Goal: Information Seeking & Learning: Find specific fact

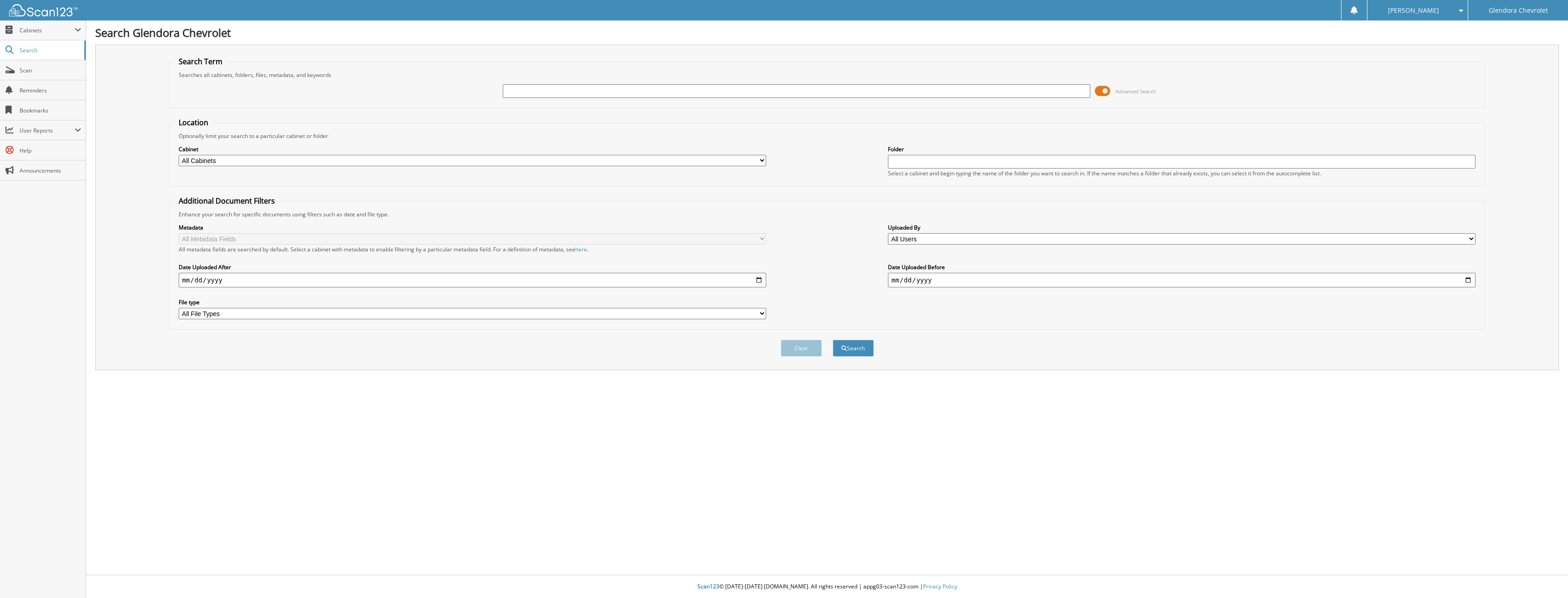
click at [514, 88] on input "text" at bounding box center [797, 91] width 588 height 13
type input "40655"
click at [833, 340] on button "Search" at bounding box center [853, 349] width 41 height 17
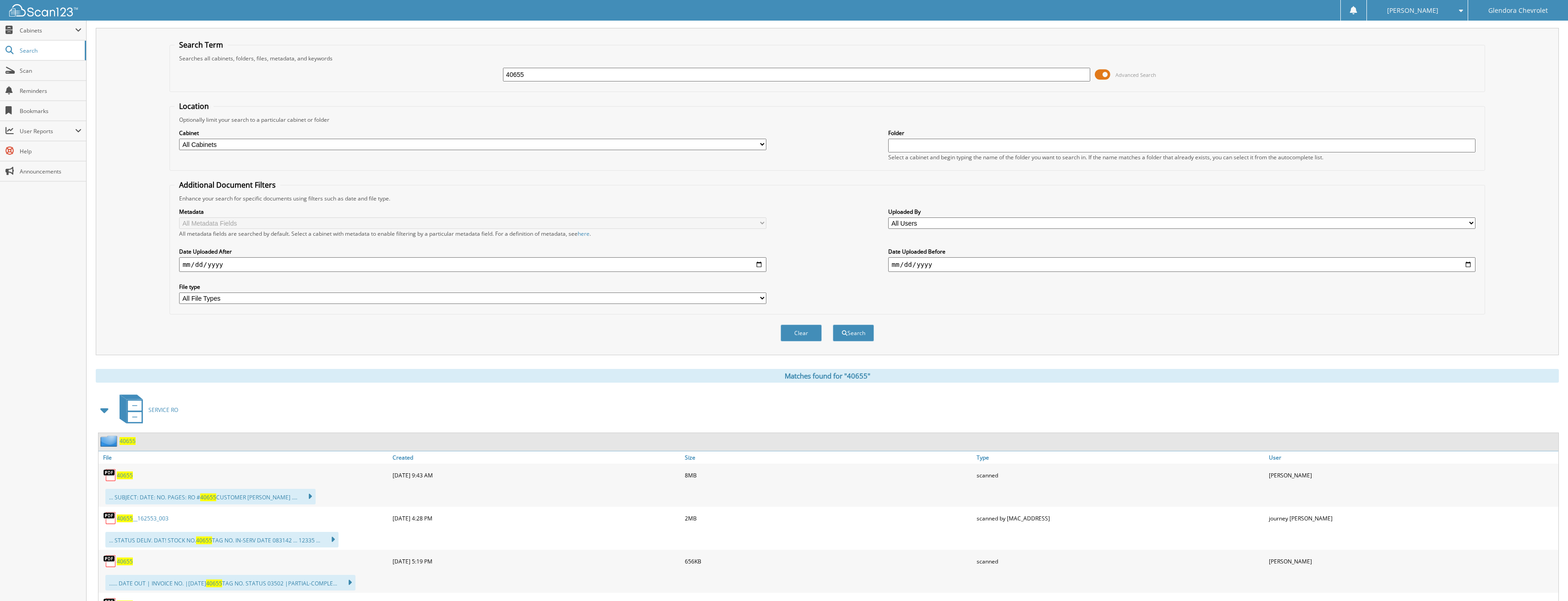
scroll to position [46, 0]
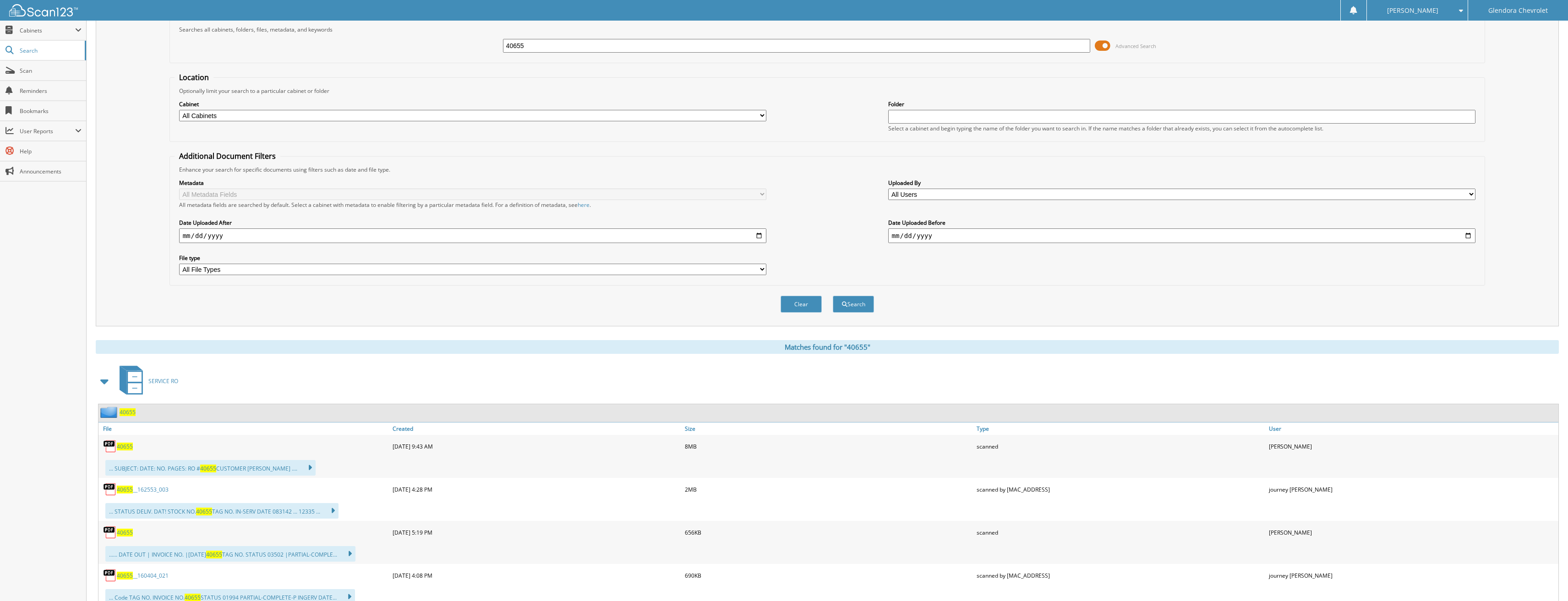
click at [240, 473] on div "... SUBJECT: DATE: NO. PAGES: RO # 40655 CUSTOMER [PERSON_NAME] .... ... DESCRI…" at bounding box center [210, 468] width 210 height 15
click at [134, 452] on div "40655" at bounding box center [244, 446] width 292 height 18
click at [128, 449] on span "40655" at bounding box center [125, 446] width 16 height 8
drag, startPoint x: 603, startPoint y: 46, endPoint x: 417, endPoint y: 54, distance: 186.2
click at [417, 54] on div "40655 Advanced Search" at bounding box center [827, 46] width 1306 height 24
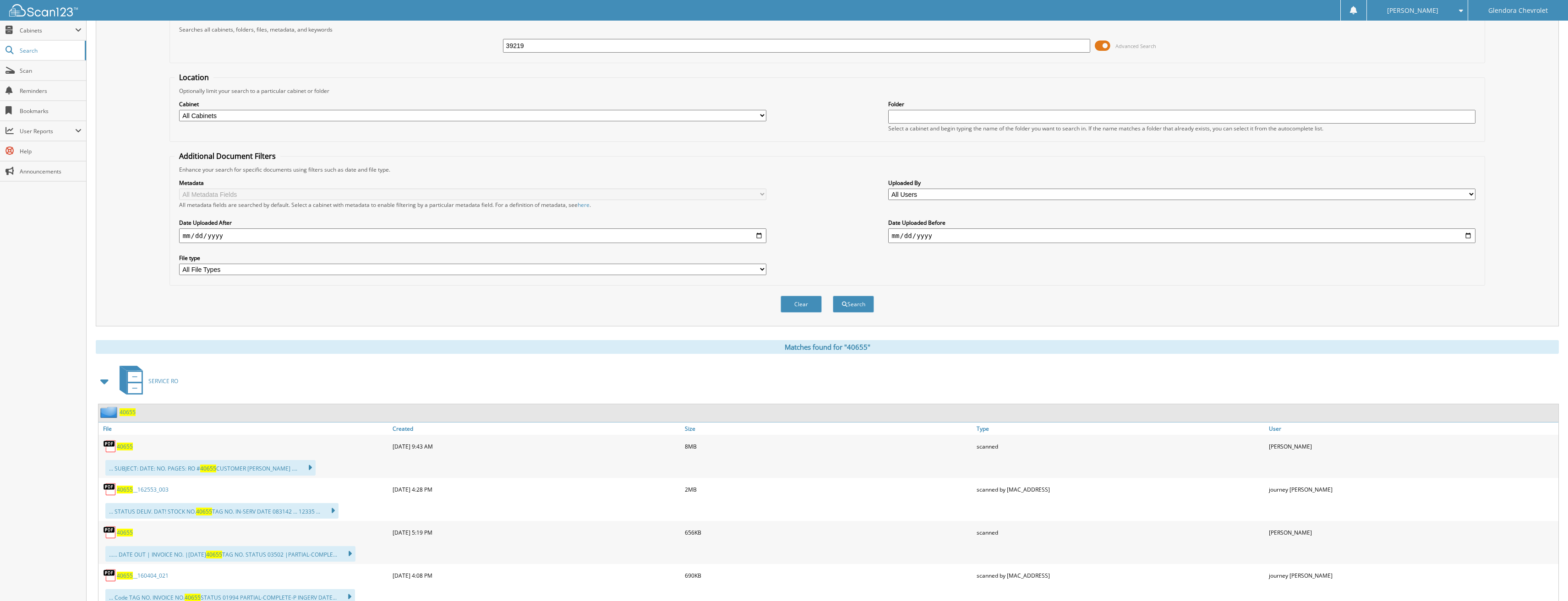
type input "39219"
click at [833, 296] on button "Search" at bounding box center [853, 304] width 41 height 17
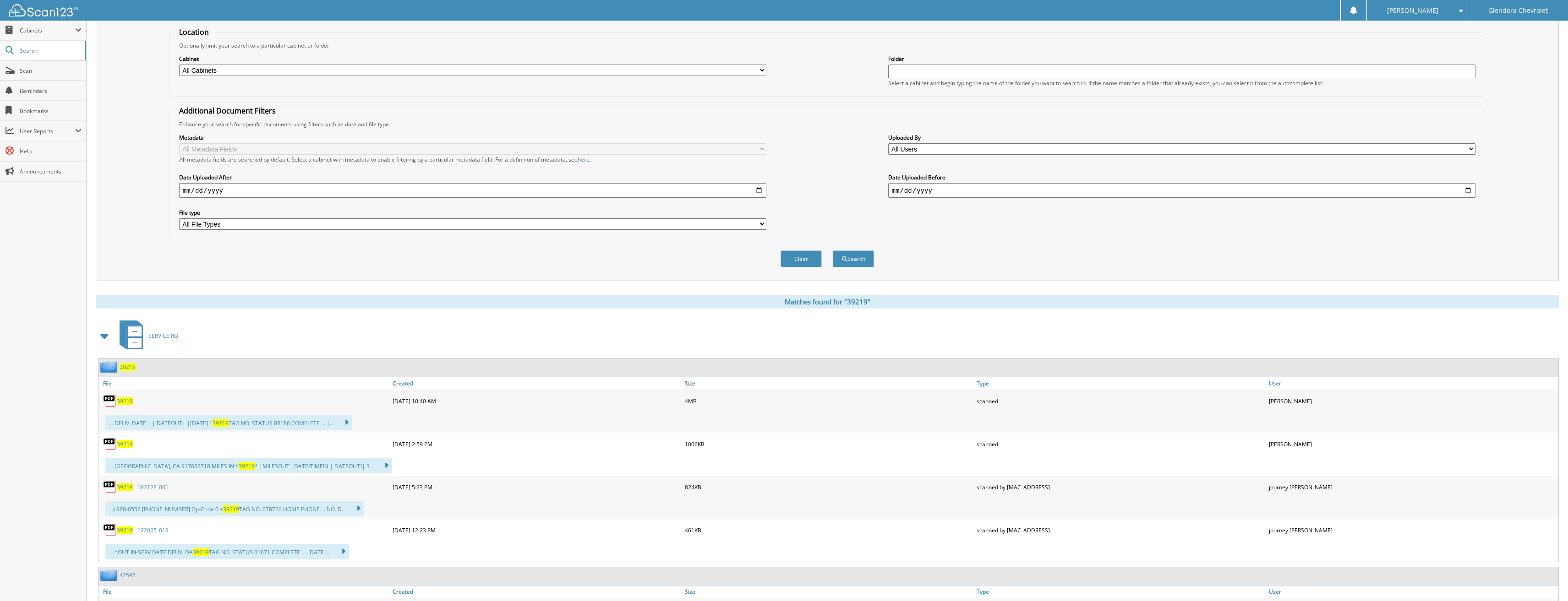
scroll to position [92, 0]
click at [132, 401] on link "39219" at bounding box center [125, 400] width 16 height 8
click at [124, 402] on span "39219" at bounding box center [125, 400] width 16 height 8
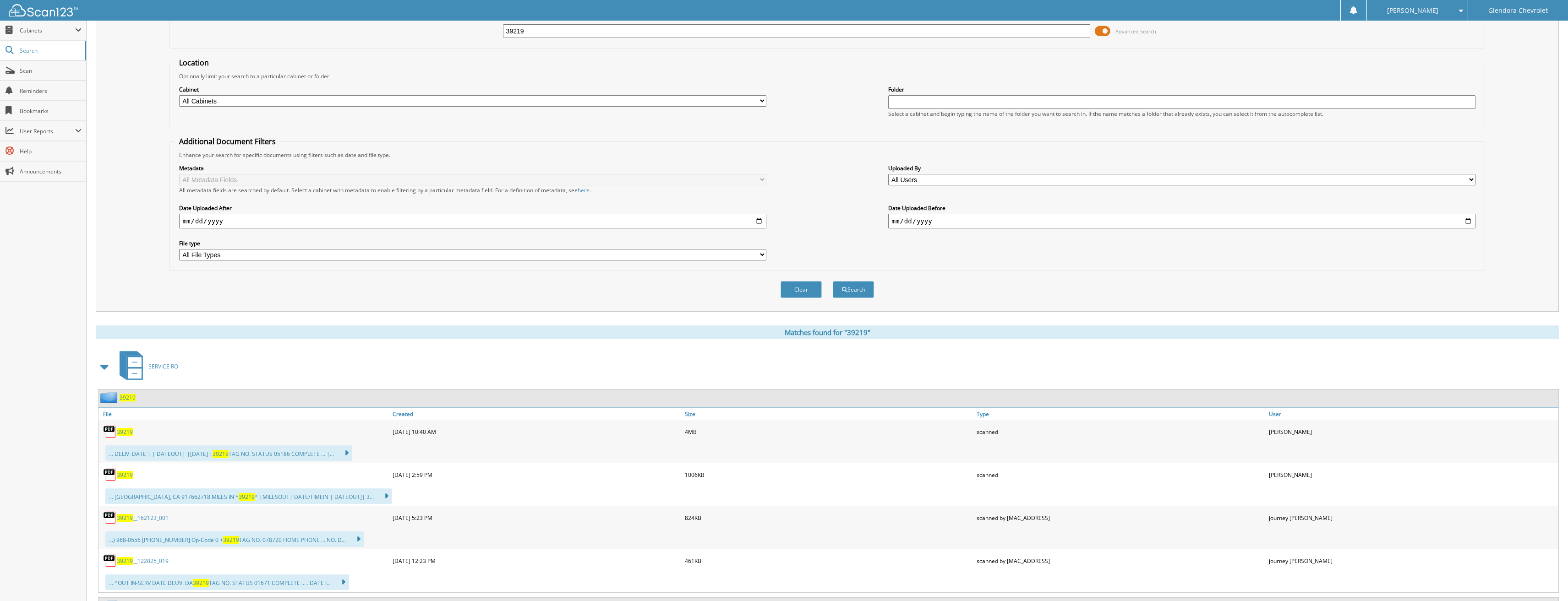
scroll to position [0, 0]
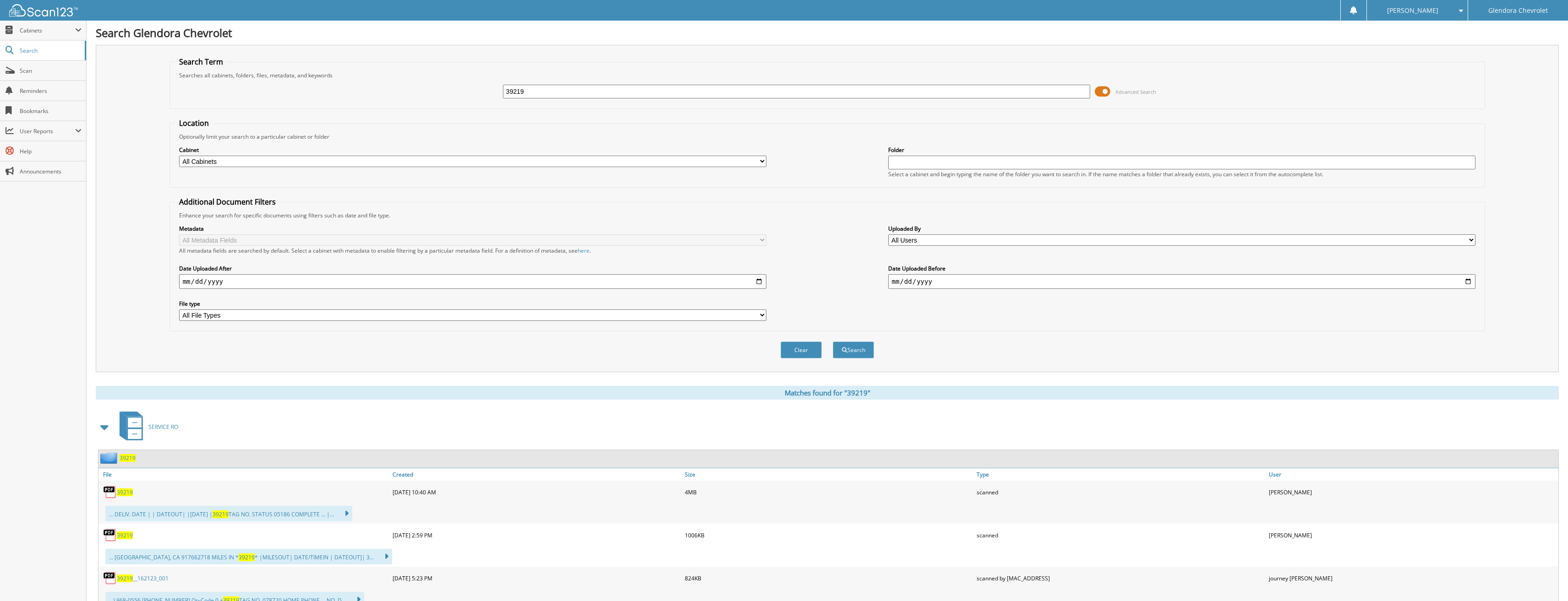
drag, startPoint x: 539, startPoint y: 95, endPoint x: 441, endPoint y: 90, distance: 98.1
click at [441, 90] on div "39219 Advanced Search" at bounding box center [827, 92] width 1306 height 24
type input "42577"
click at [833, 342] on button "Search" at bounding box center [853, 350] width 41 height 17
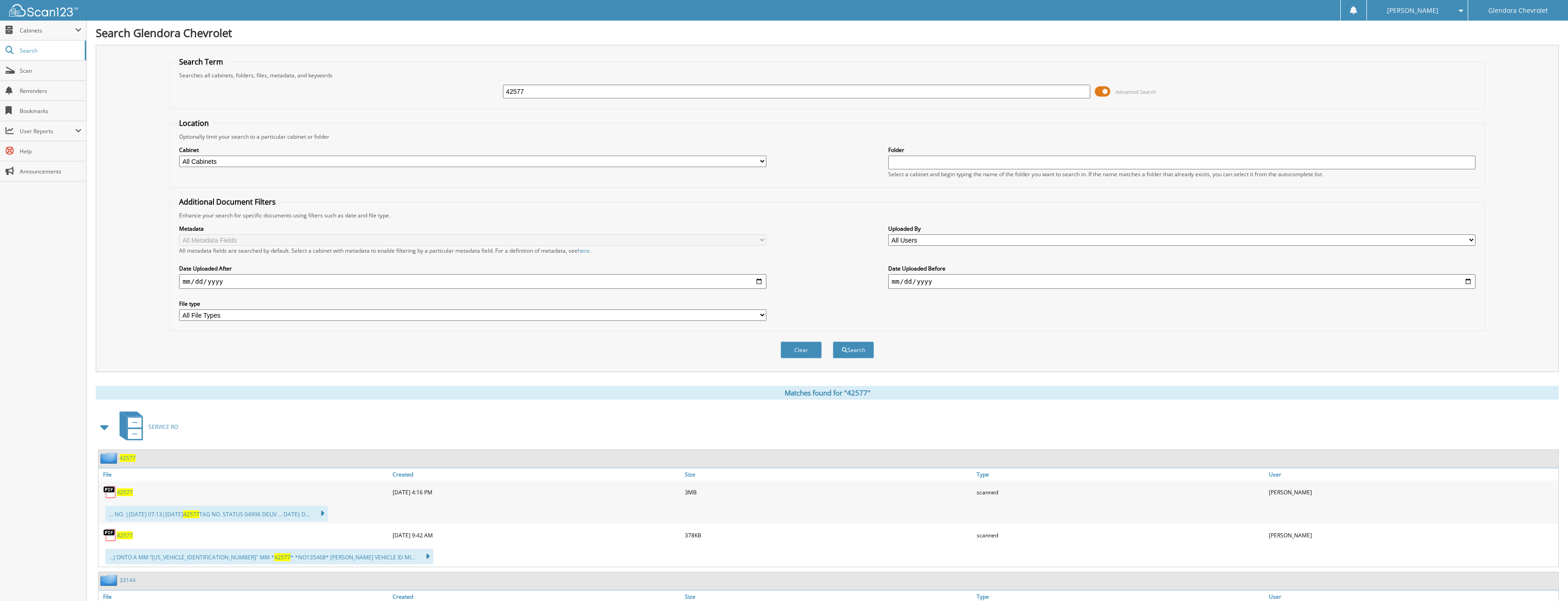
drag, startPoint x: 534, startPoint y: 87, endPoint x: 418, endPoint y: 89, distance: 116.0
click at [418, 89] on div "42577 Advanced Search" at bounding box center [827, 92] width 1306 height 24
type input "40736"
click at [833, 342] on button "Search" at bounding box center [853, 350] width 41 height 17
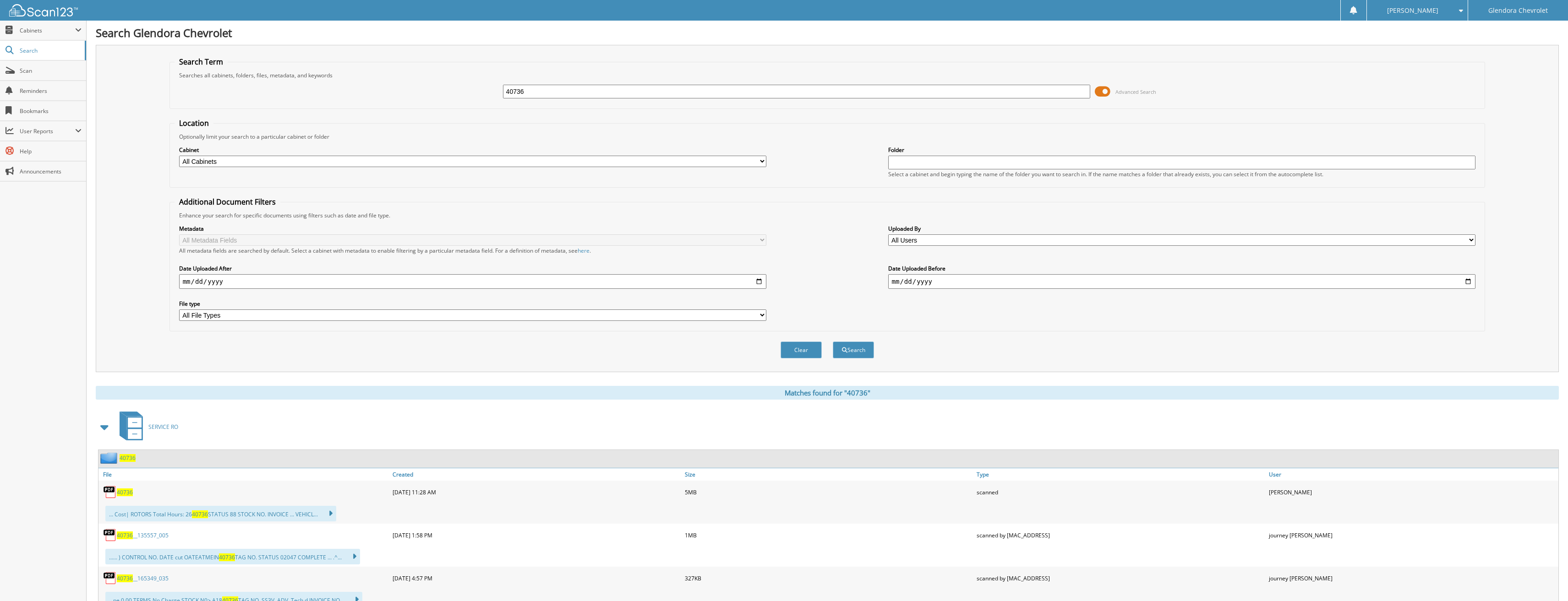
click at [123, 495] on span "40736" at bounding box center [125, 492] width 16 height 8
drag, startPoint x: 546, startPoint y: 90, endPoint x: 429, endPoint y: 97, distance: 117.2
click at [429, 97] on div "40736 Advanced Search" at bounding box center [827, 92] width 1306 height 24
type input "40911"
click at [833, 342] on button "Search" at bounding box center [853, 350] width 41 height 17
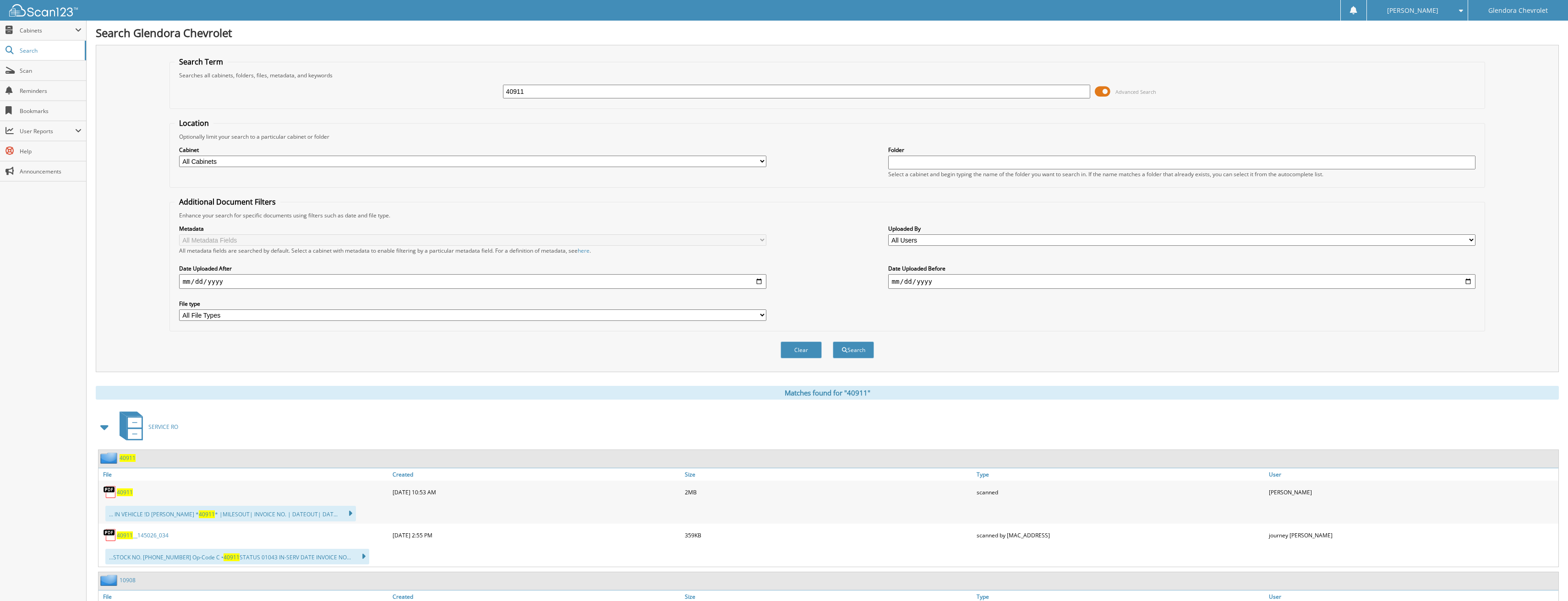
click at [128, 493] on span "40911" at bounding box center [125, 492] width 16 height 8
drag, startPoint x: 559, startPoint y: 95, endPoint x: 426, endPoint y: 95, distance: 133.0
click at [426, 95] on div "40911 Advanced Search" at bounding box center [827, 92] width 1306 height 24
type input "40839"
click at [833, 342] on button "Search" at bounding box center [853, 350] width 41 height 17
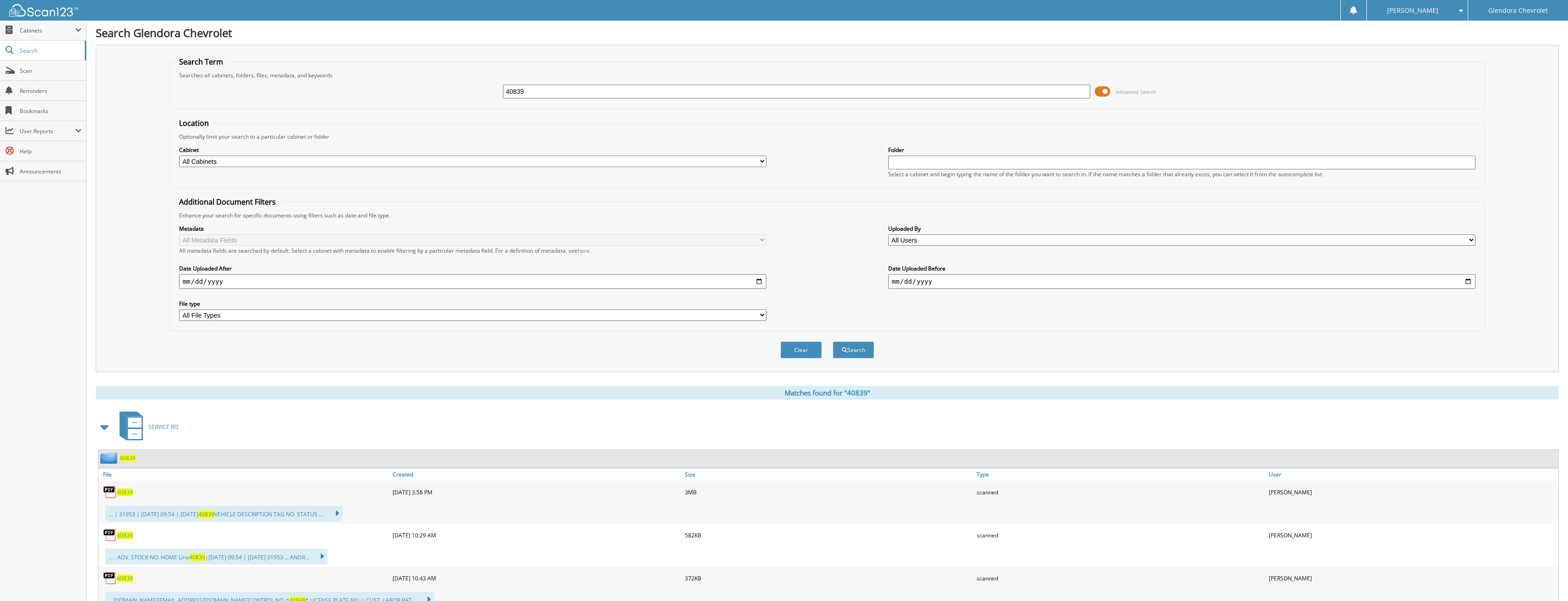
click at [122, 493] on span "40839" at bounding box center [125, 492] width 16 height 8
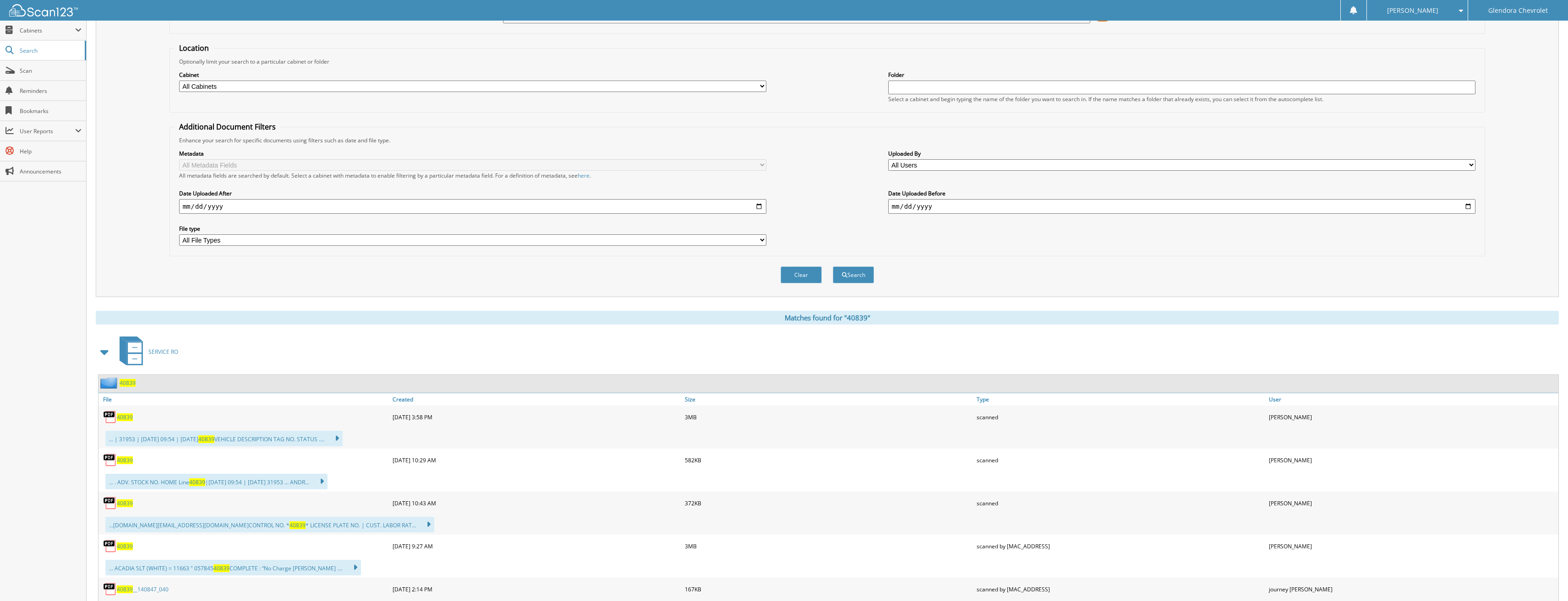
scroll to position [92, 0]
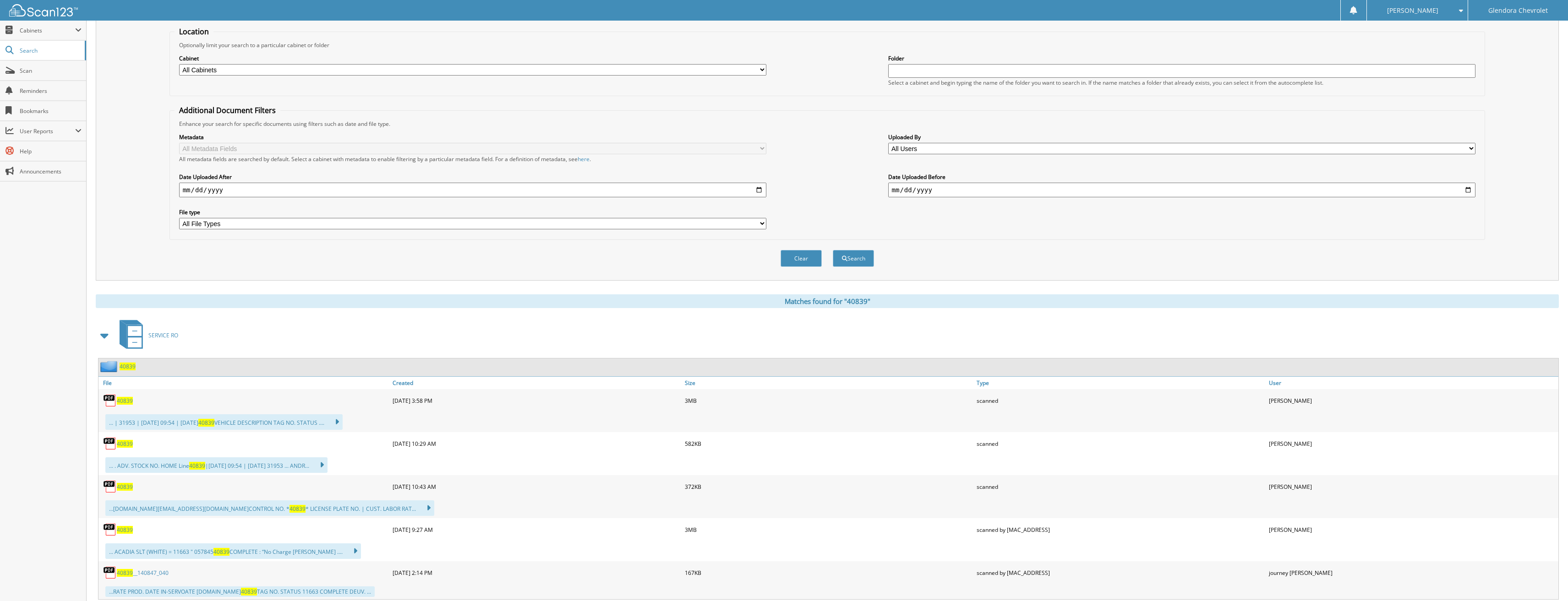
click at [133, 442] on div "40839" at bounding box center [244, 444] width 292 height 18
click at [129, 442] on span "40839" at bounding box center [125, 444] width 16 height 8
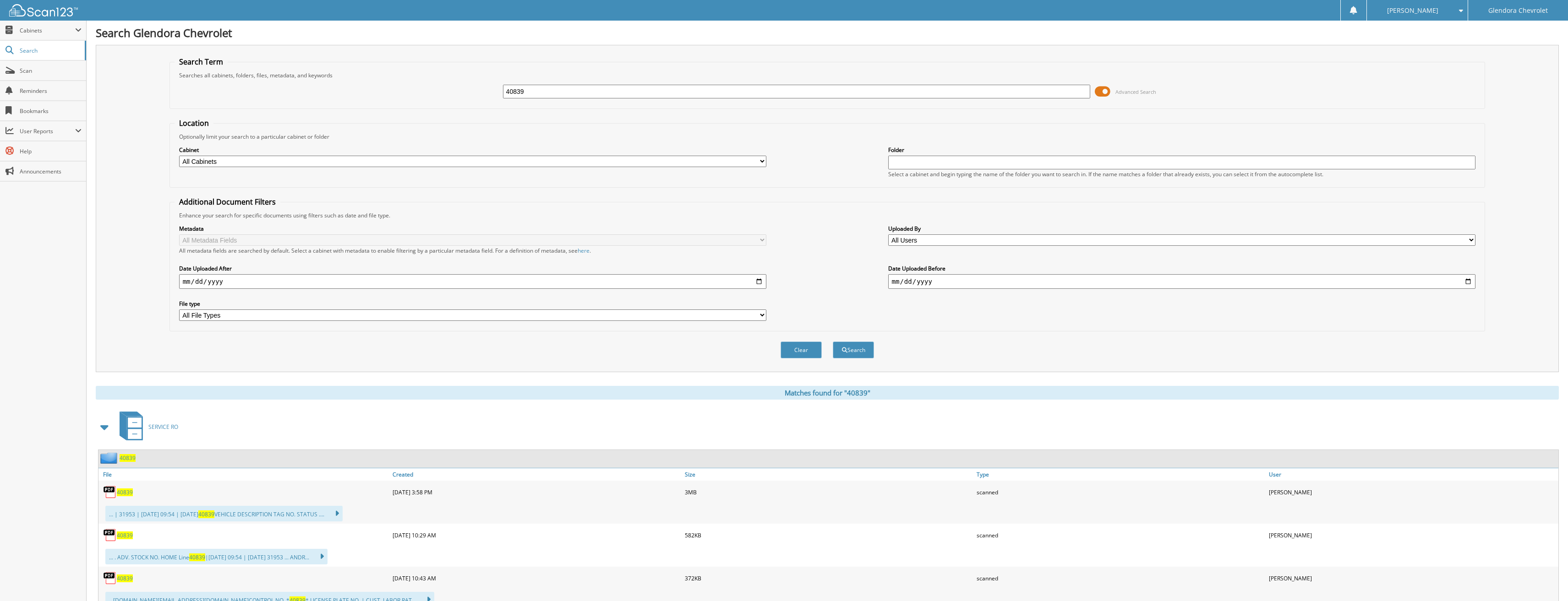
drag, startPoint x: 535, startPoint y: 92, endPoint x: 440, endPoint y: 95, distance: 95.0
click at [440, 95] on div "40839 Advanced Search" at bounding box center [827, 92] width 1306 height 24
type input "40753"
click at [833, 342] on button "Search" at bounding box center [853, 350] width 41 height 17
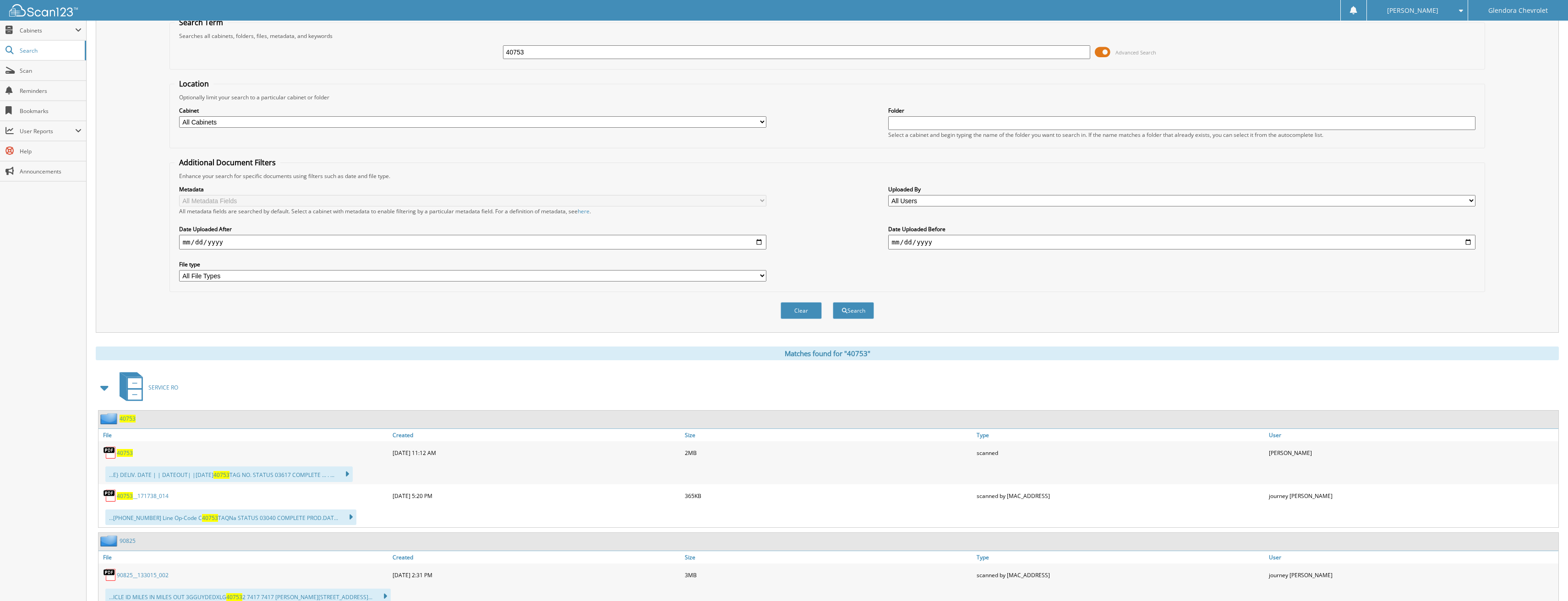
scroll to position [92, 0]
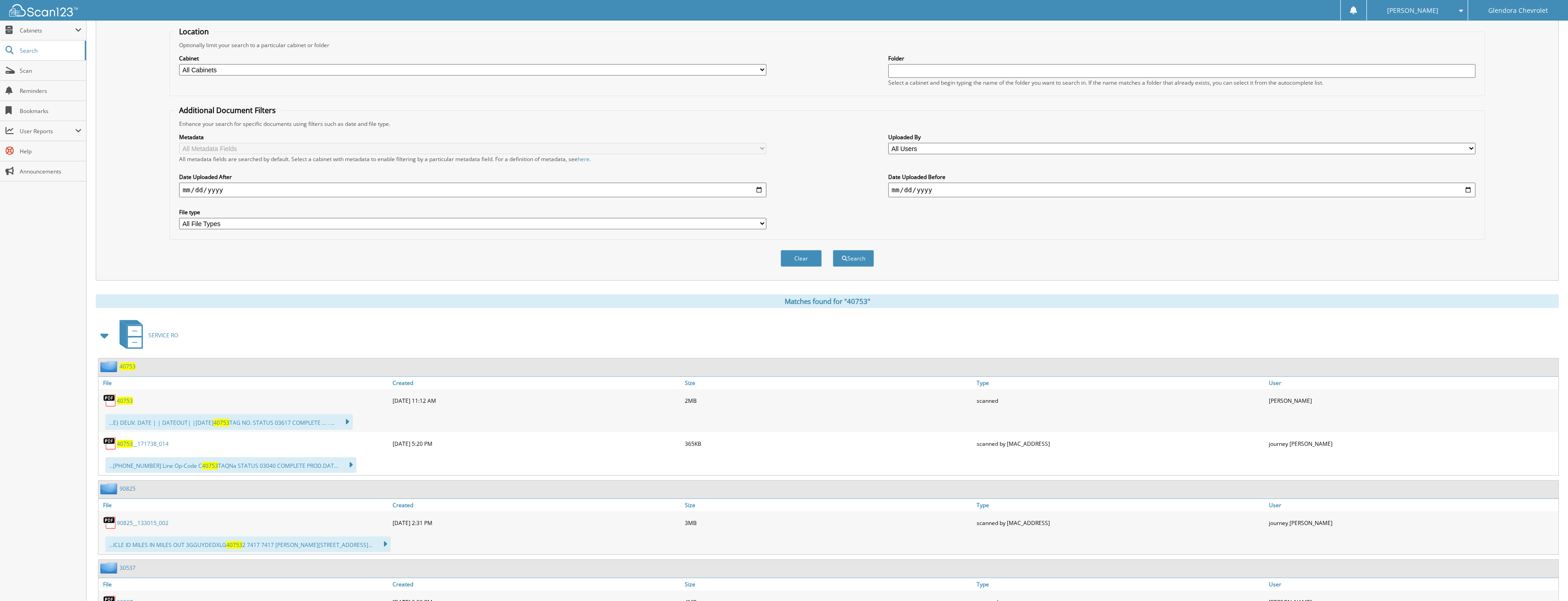
click at [127, 401] on span "40753" at bounding box center [125, 400] width 16 height 8
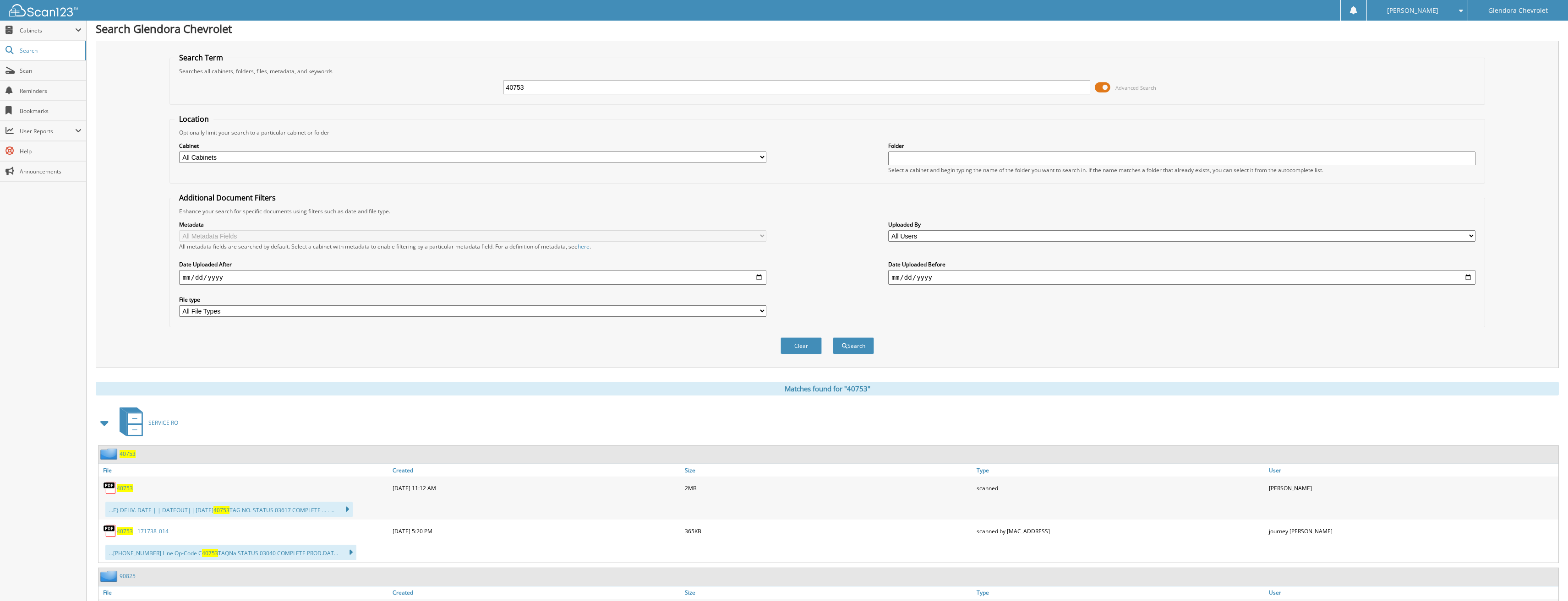
scroll to position [0, 0]
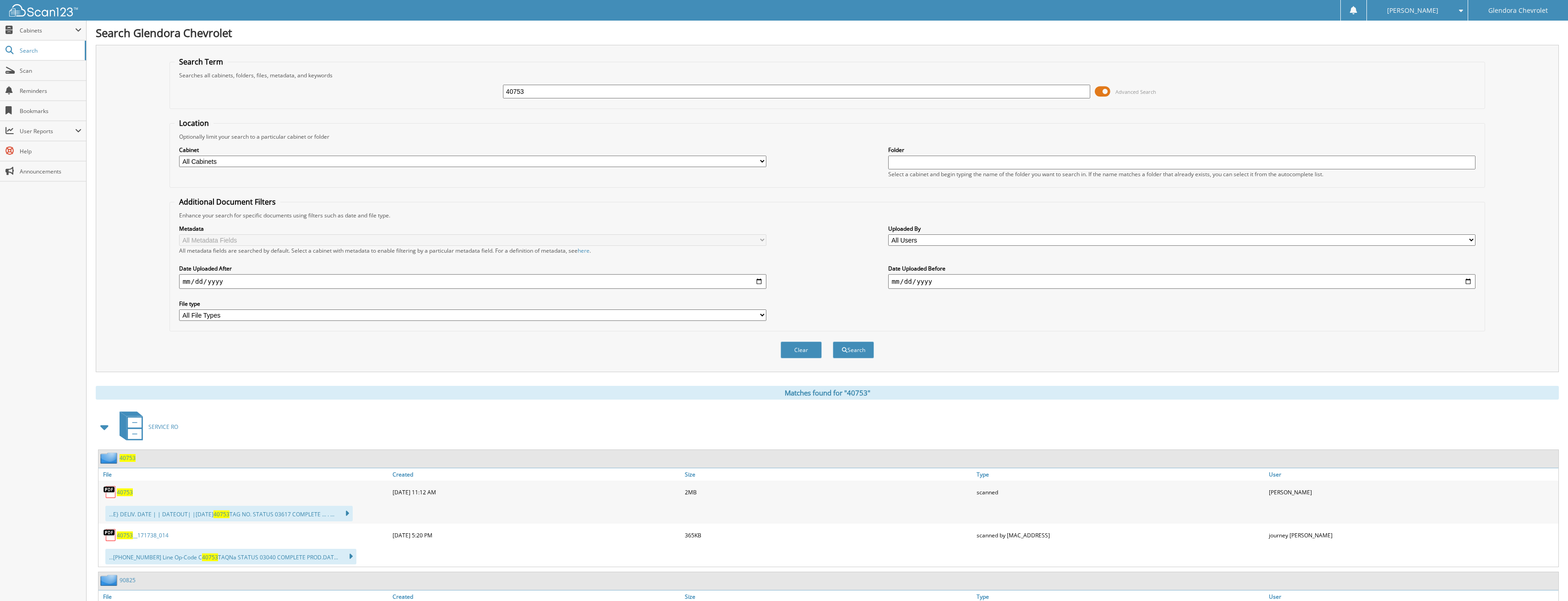
drag, startPoint x: 535, startPoint y: 93, endPoint x: 446, endPoint y: 87, distance: 89.2
click at [446, 87] on div "40753 Advanced Search" at bounding box center [827, 92] width 1306 height 24
type input "40855"
click at [833, 342] on button "Search" at bounding box center [853, 350] width 41 height 17
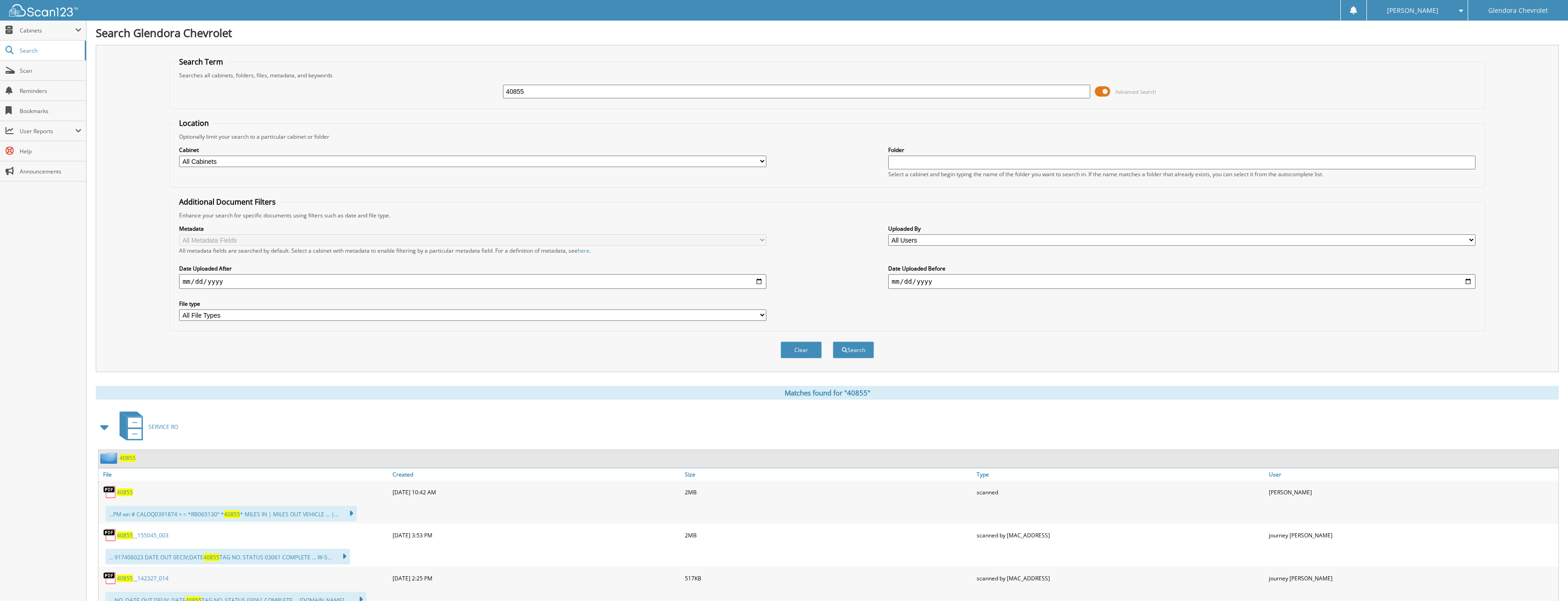
click at [128, 493] on span "40855" at bounding box center [125, 492] width 16 height 8
drag, startPoint x: 554, startPoint y: 89, endPoint x: 447, endPoint y: 97, distance: 107.3
click at [453, 98] on div "40855 Advanced Search" at bounding box center [827, 92] width 1306 height 24
type input "43290"
click at [833, 342] on button "Search" at bounding box center [853, 350] width 41 height 17
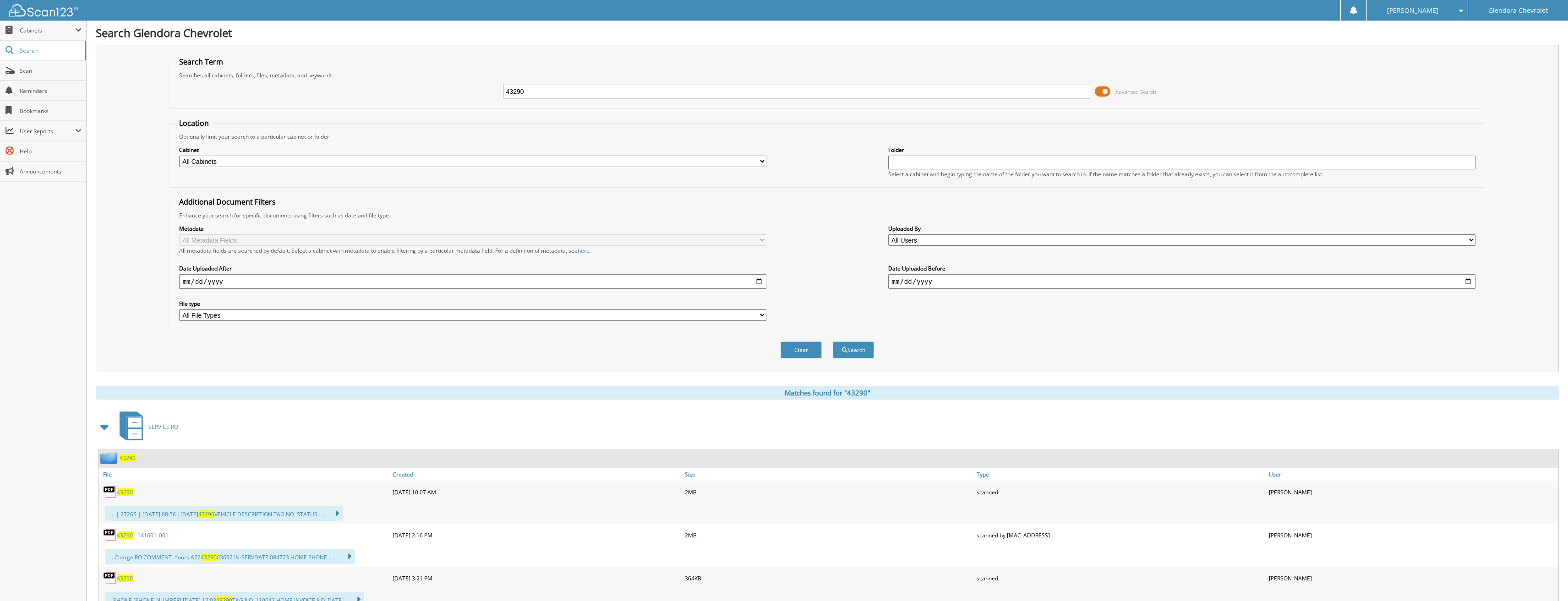
click at [127, 495] on span "43290" at bounding box center [125, 492] width 16 height 8
drag, startPoint x: 568, startPoint y: 89, endPoint x: 440, endPoint y: 93, distance: 128.1
click at [440, 93] on div "43290 Advanced Search" at bounding box center [827, 92] width 1306 height 24
type input "43362"
click at [833, 342] on button "Search" at bounding box center [853, 350] width 41 height 17
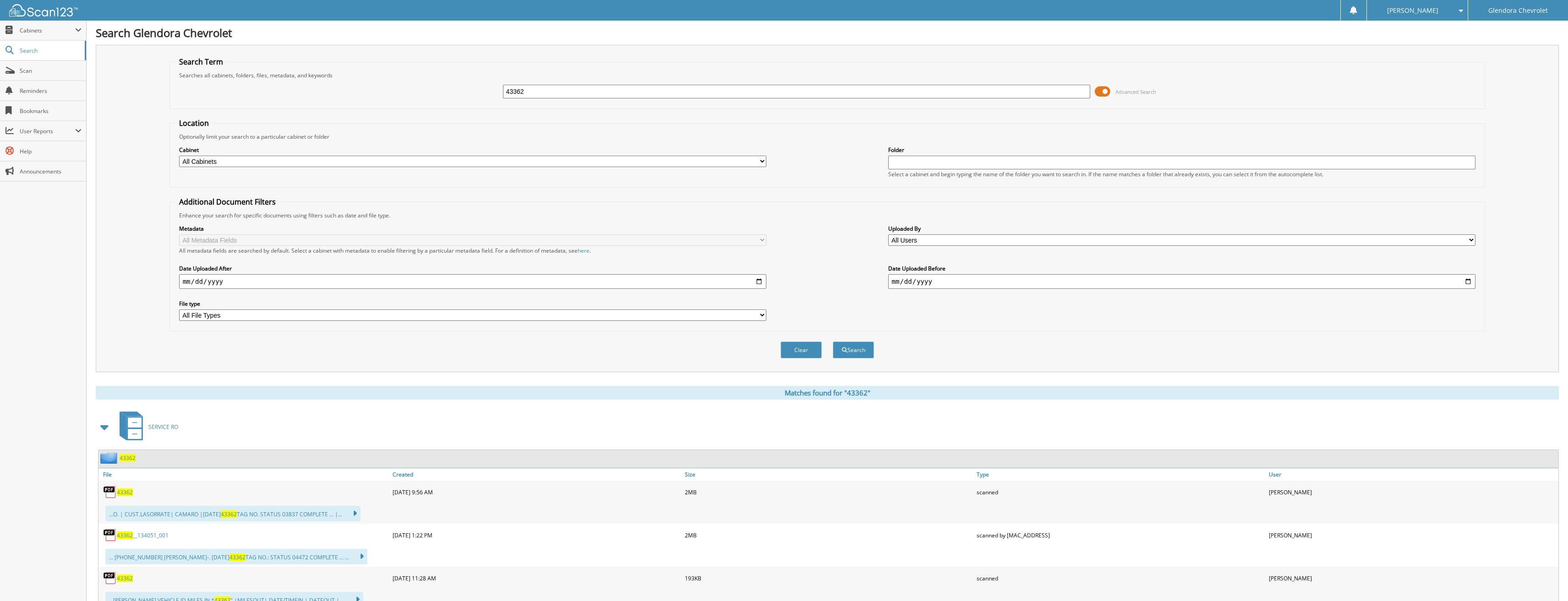
click at [126, 493] on span "43362" at bounding box center [125, 492] width 16 height 8
drag, startPoint x: 571, startPoint y: 90, endPoint x: 464, endPoint y: 90, distance: 107.0
click at [464, 90] on div "43362 Advanced Search" at bounding box center [827, 92] width 1306 height 24
type input "43383"
click at [833, 342] on button "Search" at bounding box center [853, 350] width 41 height 17
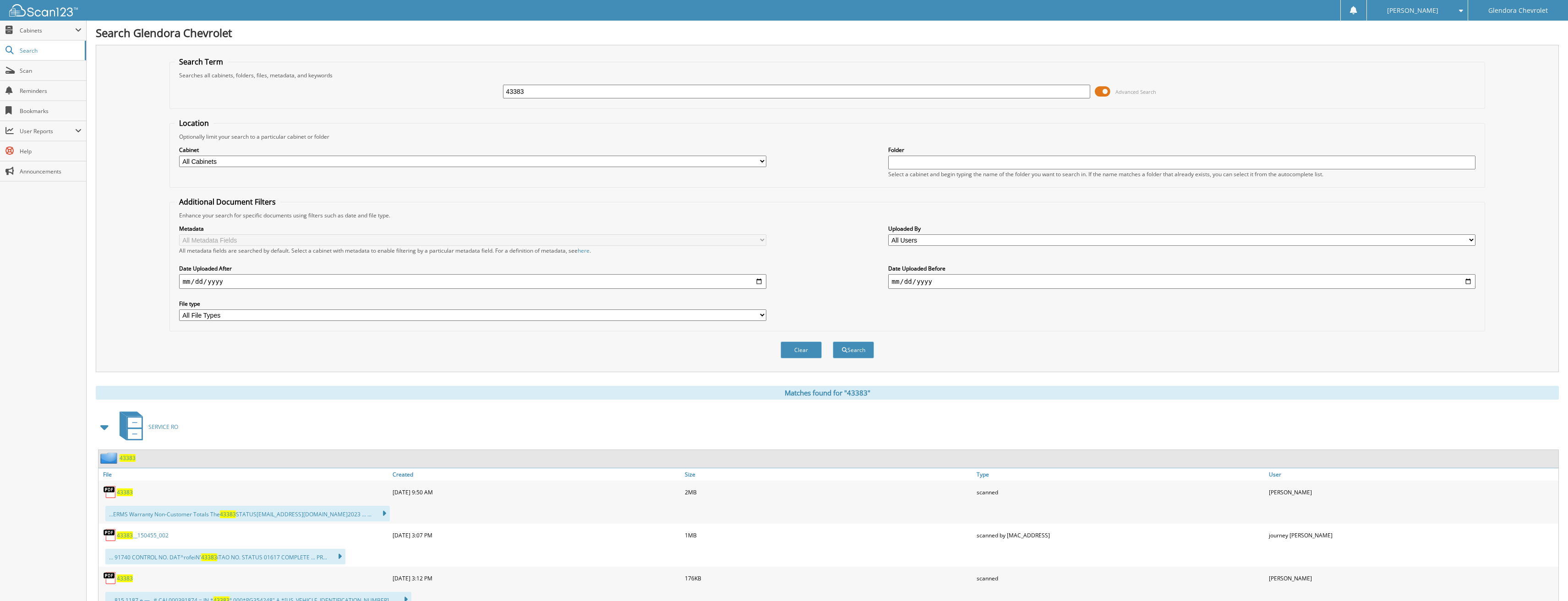
click at [127, 493] on span "43383" at bounding box center [125, 492] width 16 height 8
drag, startPoint x: 545, startPoint y: 96, endPoint x: 470, endPoint y: 96, distance: 75.0
click at [472, 96] on div "43383 Advanced Search" at bounding box center [827, 92] width 1306 height 24
type input "42605"
click at [833, 342] on button "Search" at bounding box center [853, 350] width 41 height 17
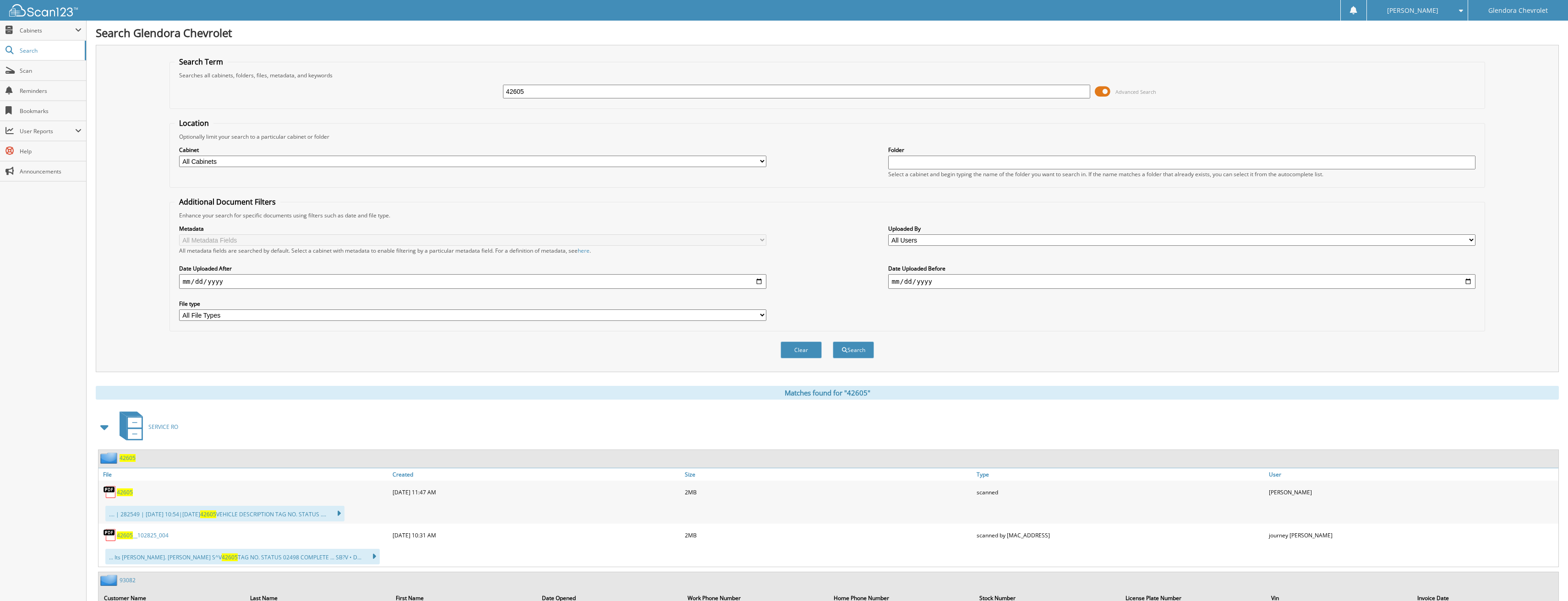
drag, startPoint x: 554, startPoint y: 92, endPoint x: 543, endPoint y: 92, distance: 11.0
click at [543, 92] on input "42605" at bounding box center [797, 92] width 588 height 13
click at [125, 492] on span "42605" at bounding box center [125, 492] width 16 height 8
drag, startPoint x: 539, startPoint y: 94, endPoint x: 454, endPoint y: 92, distance: 85.0
click at [454, 92] on div "42605 Advanced Search" at bounding box center [827, 92] width 1306 height 24
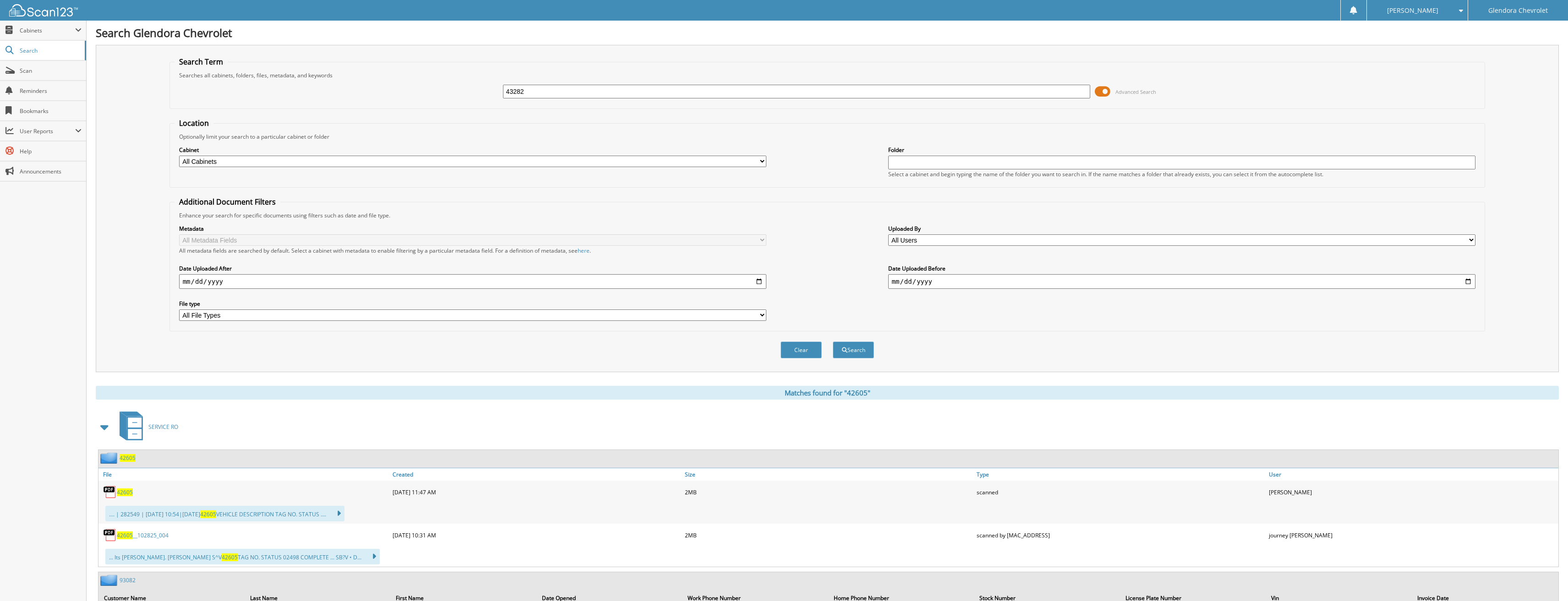
type input "43282"
click at [833, 342] on button "Search" at bounding box center [853, 350] width 41 height 17
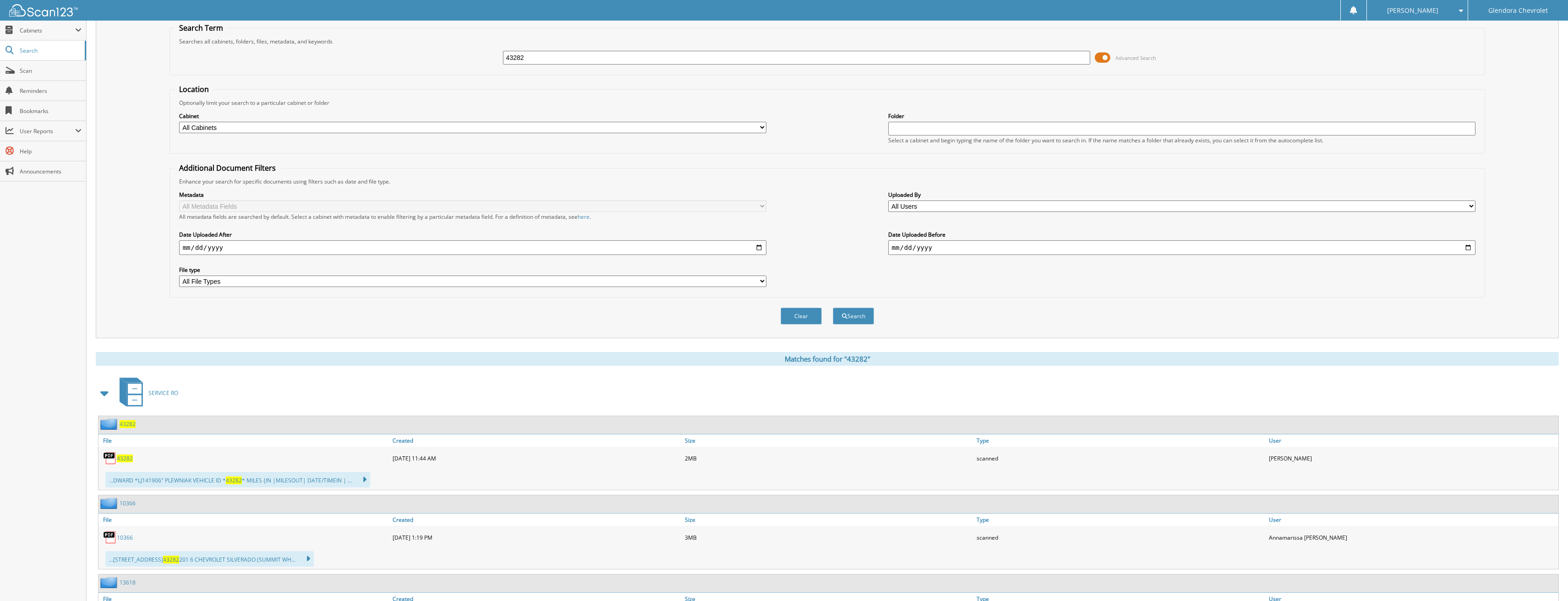
scroll to position [92, 0]
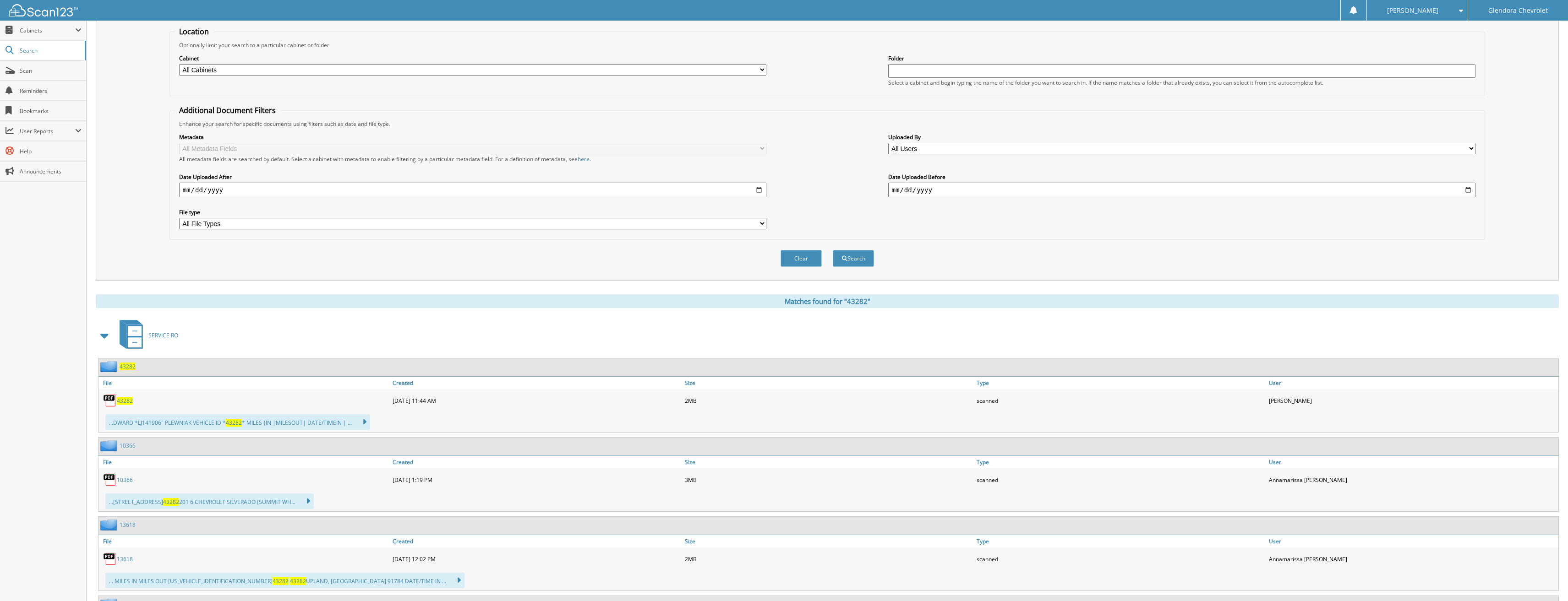
click at [123, 426] on div "...DWARD *LJ141906" PLEWNIAK VEHICLE ID * 43282 * MILES {IN |MILESOUT| DATE/TIM…" at bounding box center [237, 422] width 265 height 15
click at [125, 407] on div "43282" at bounding box center [244, 400] width 292 height 18
click at [127, 397] on link "43282" at bounding box center [125, 400] width 16 height 8
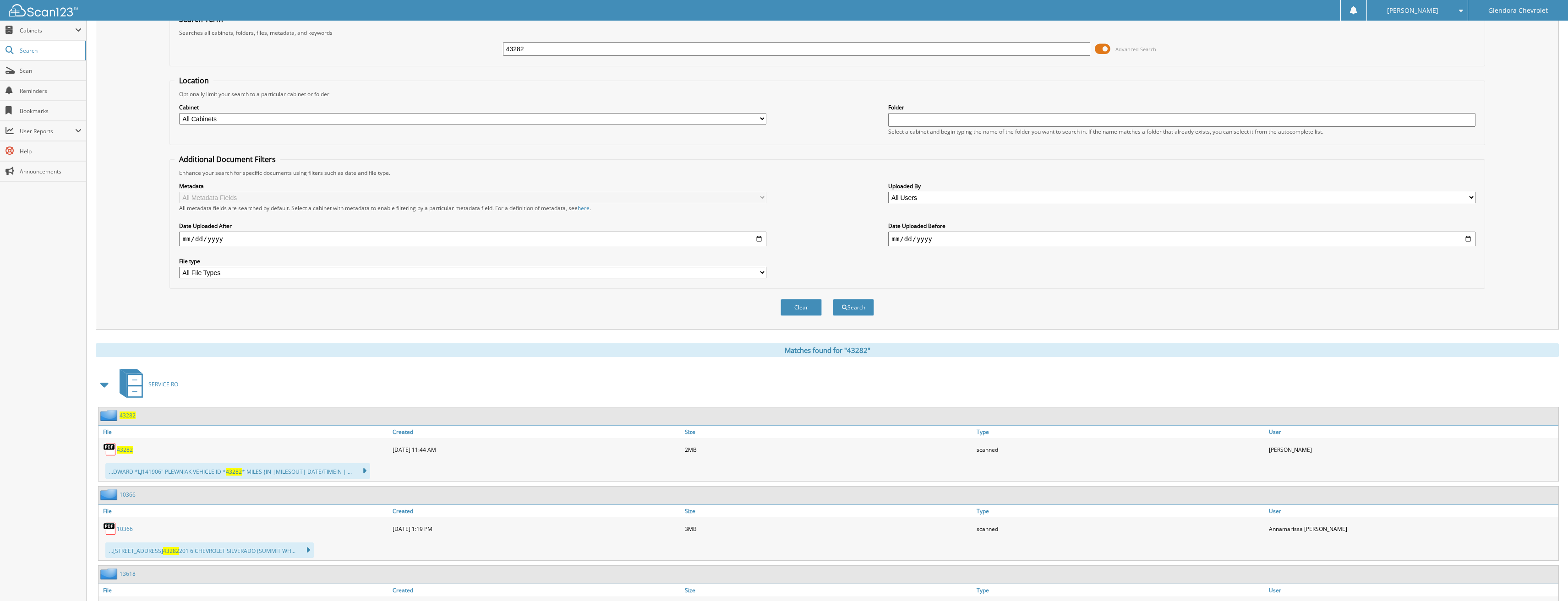
scroll to position [0, 0]
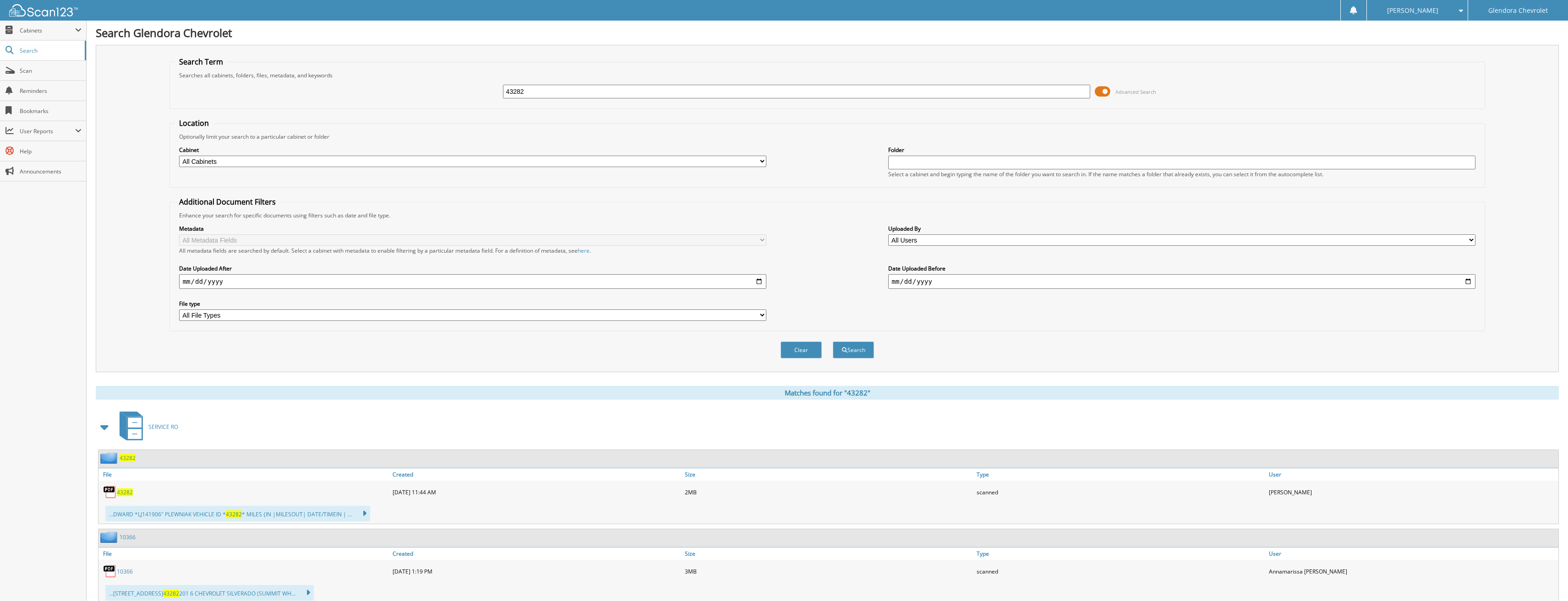
drag, startPoint x: 560, startPoint y: 87, endPoint x: 431, endPoint y: 90, distance: 129.0
click at [431, 90] on div "43282 Advanced Search" at bounding box center [827, 92] width 1306 height 24
type input "43298"
click at [833, 342] on button "Search" at bounding box center [853, 350] width 41 height 17
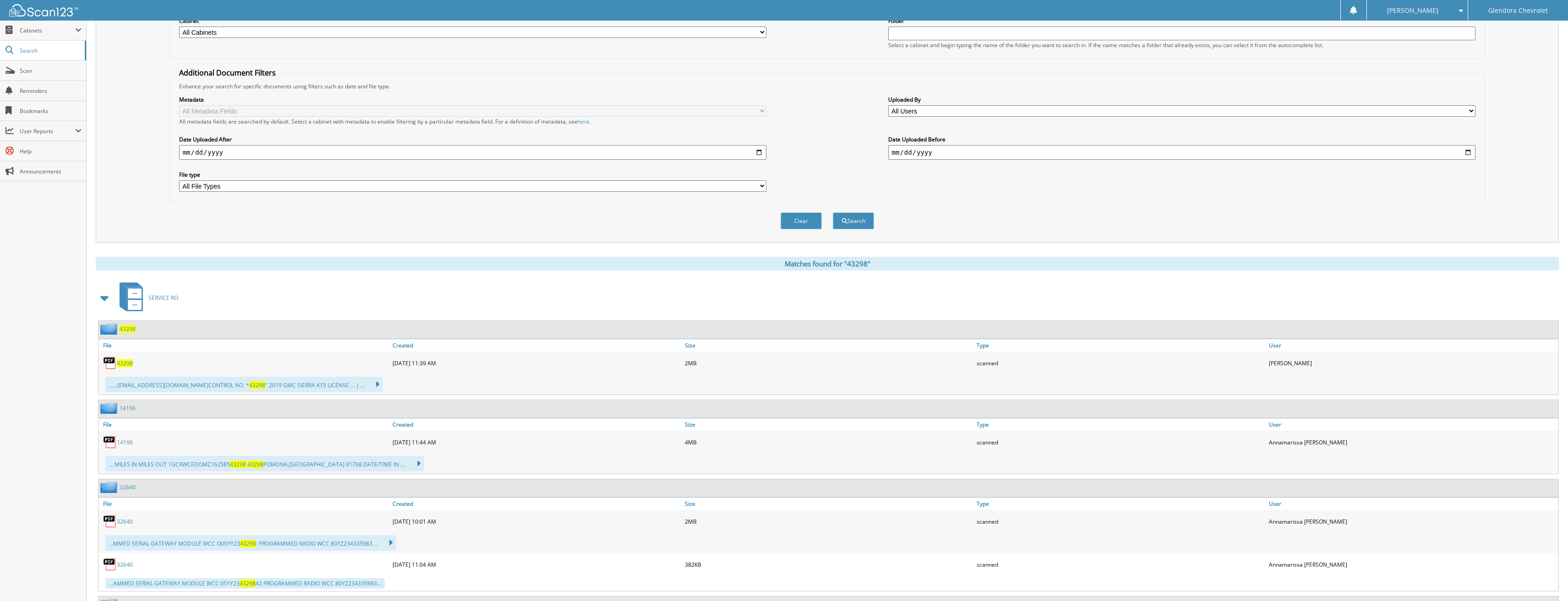
scroll to position [138, 0]
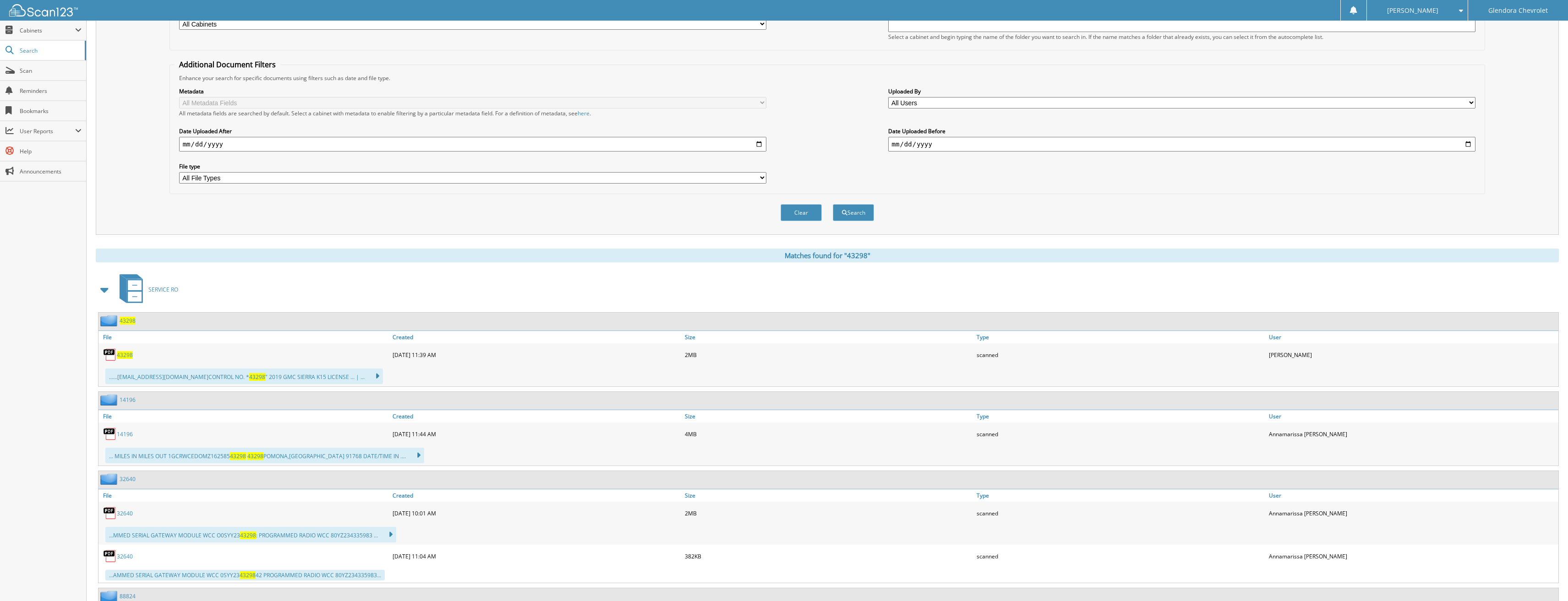
click at [130, 357] on span "43298" at bounding box center [125, 355] width 16 height 8
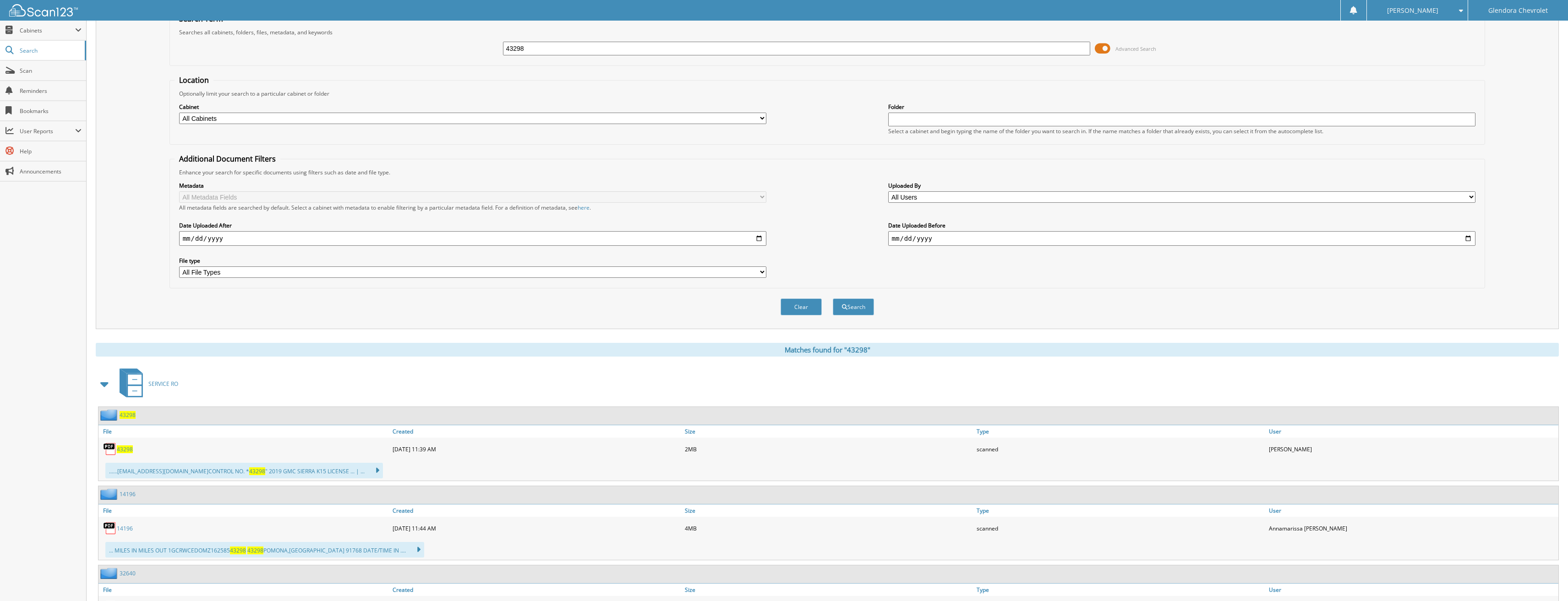
scroll to position [0, 0]
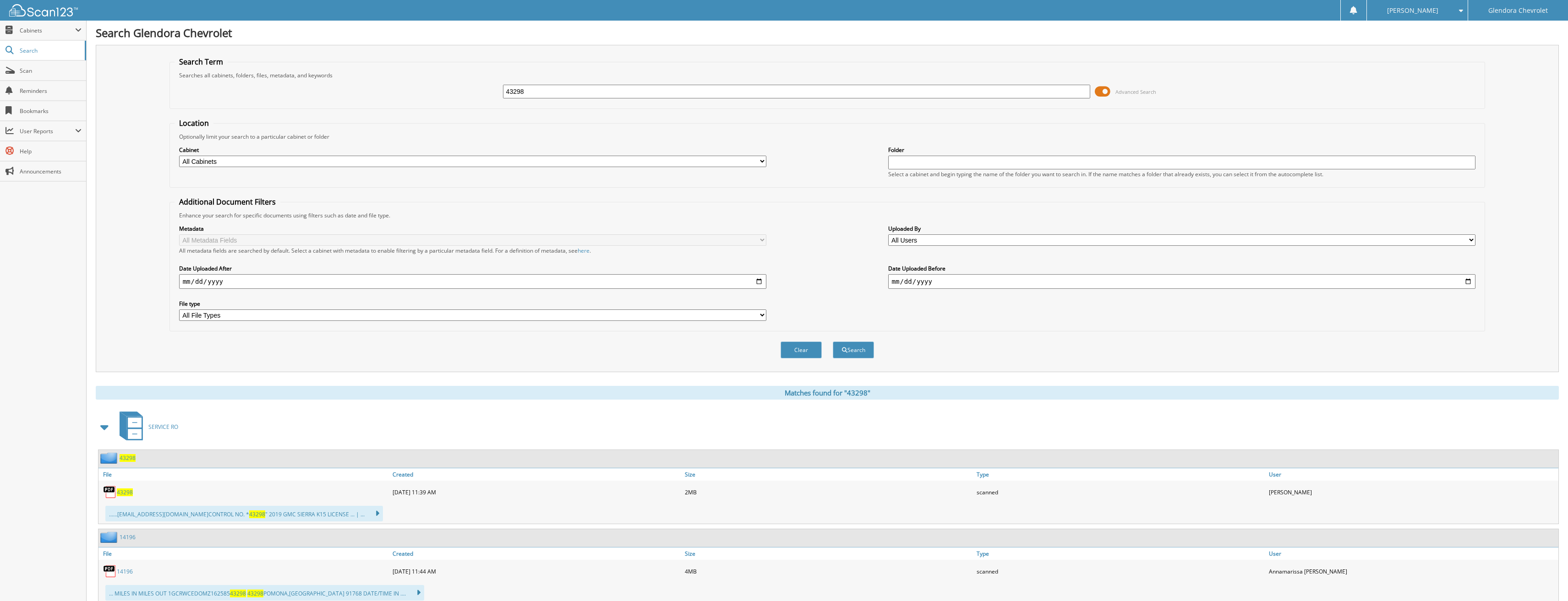
drag, startPoint x: 560, startPoint y: 94, endPoint x: 416, endPoint y: 83, distance: 144.4
click at [417, 83] on div "43298 Advanced Search" at bounding box center [827, 92] width 1306 height 24
type input "40927"
click at [833, 342] on button "Search" at bounding box center [853, 350] width 41 height 17
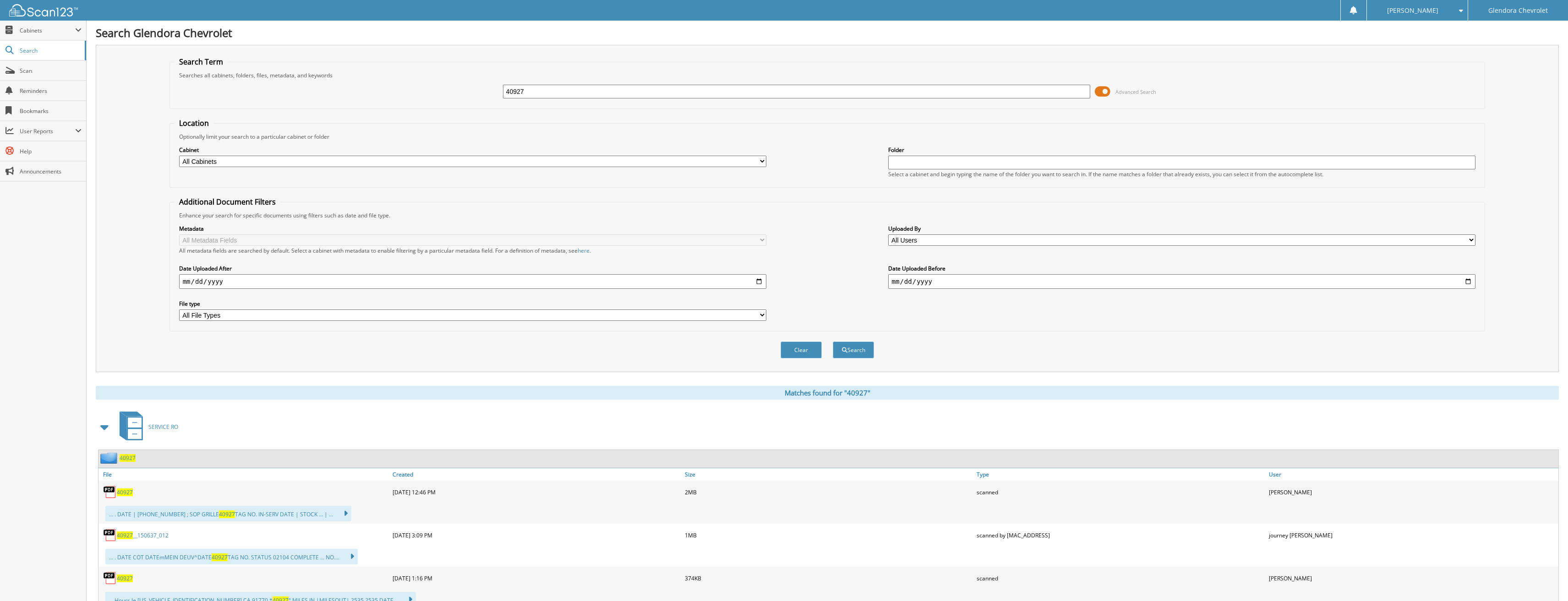
click at [126, 490] on span "40927" at bounding box center [125, 492] width 16 height 8
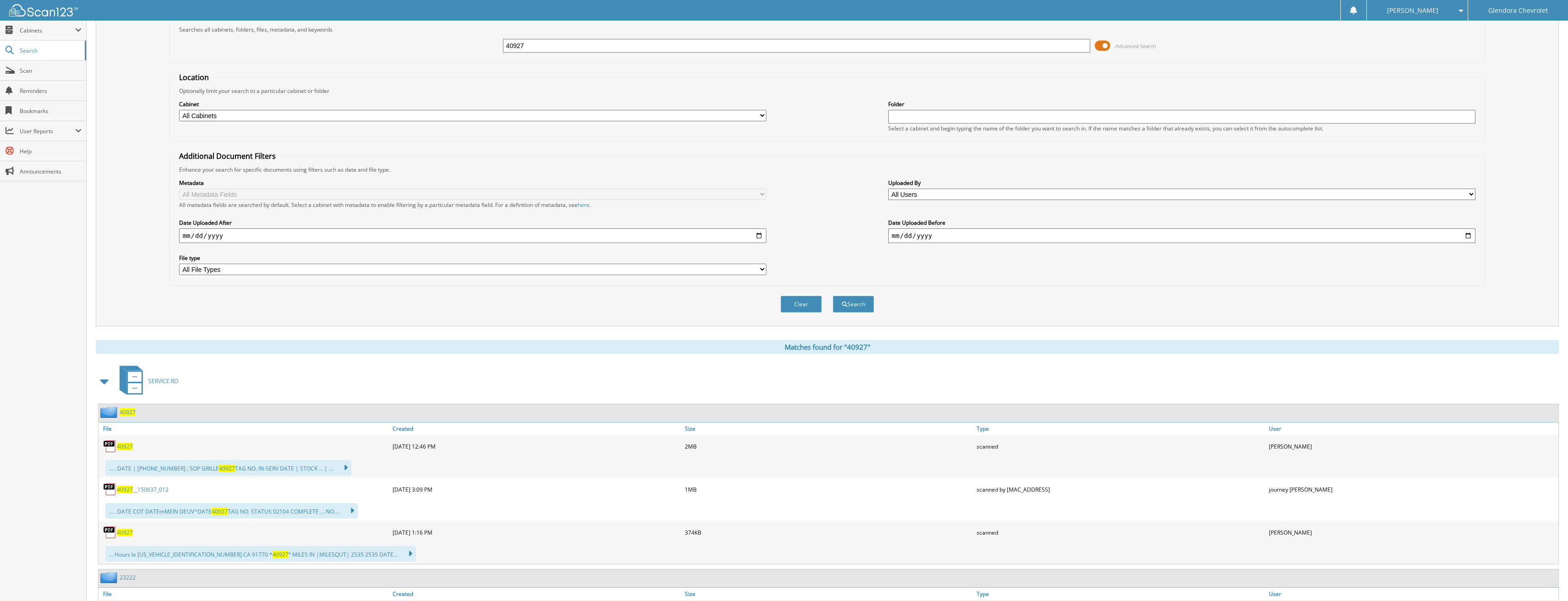
click at [128, 531] on span "40927" at bounding box center [125, 533] width 16 height 8
click at [128, 534] on span "40927" at bounding box center [125, 533] width 16 height 8
click at [119, 529] on span "40927" at bounding box center [125, 533] width 16 height 8
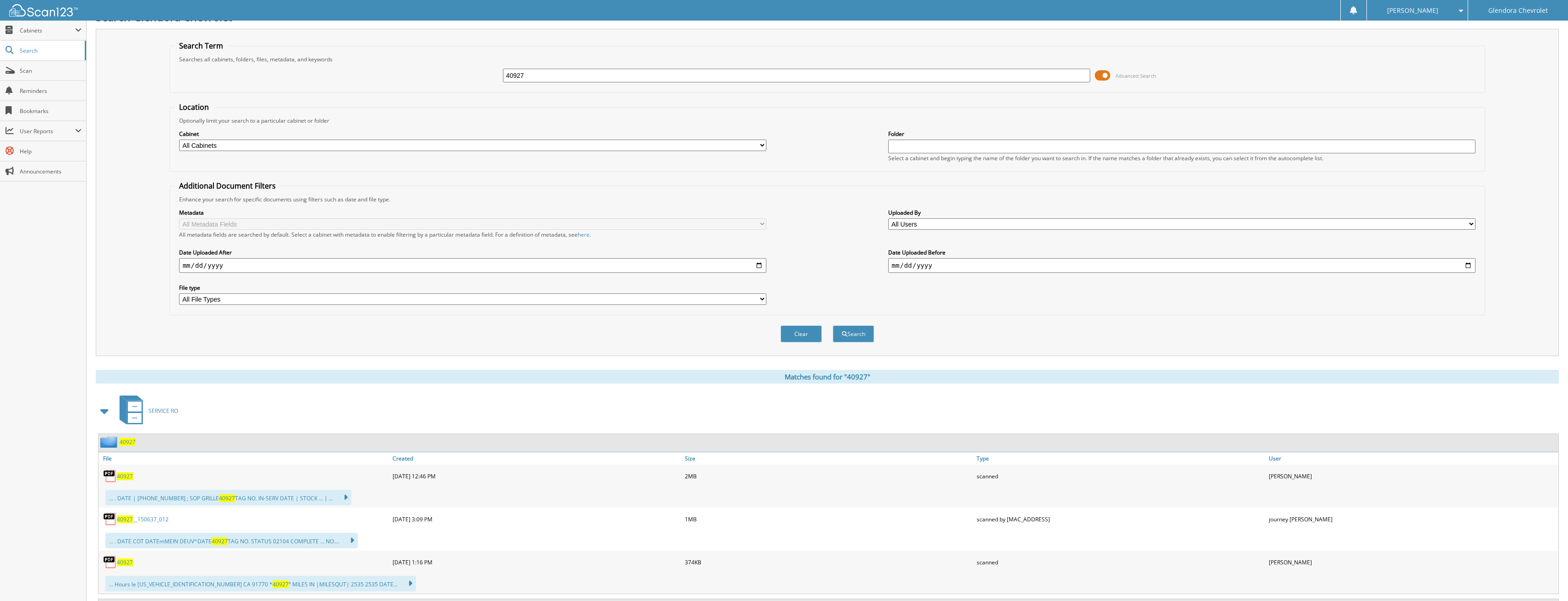
scroll to position [0, 0]
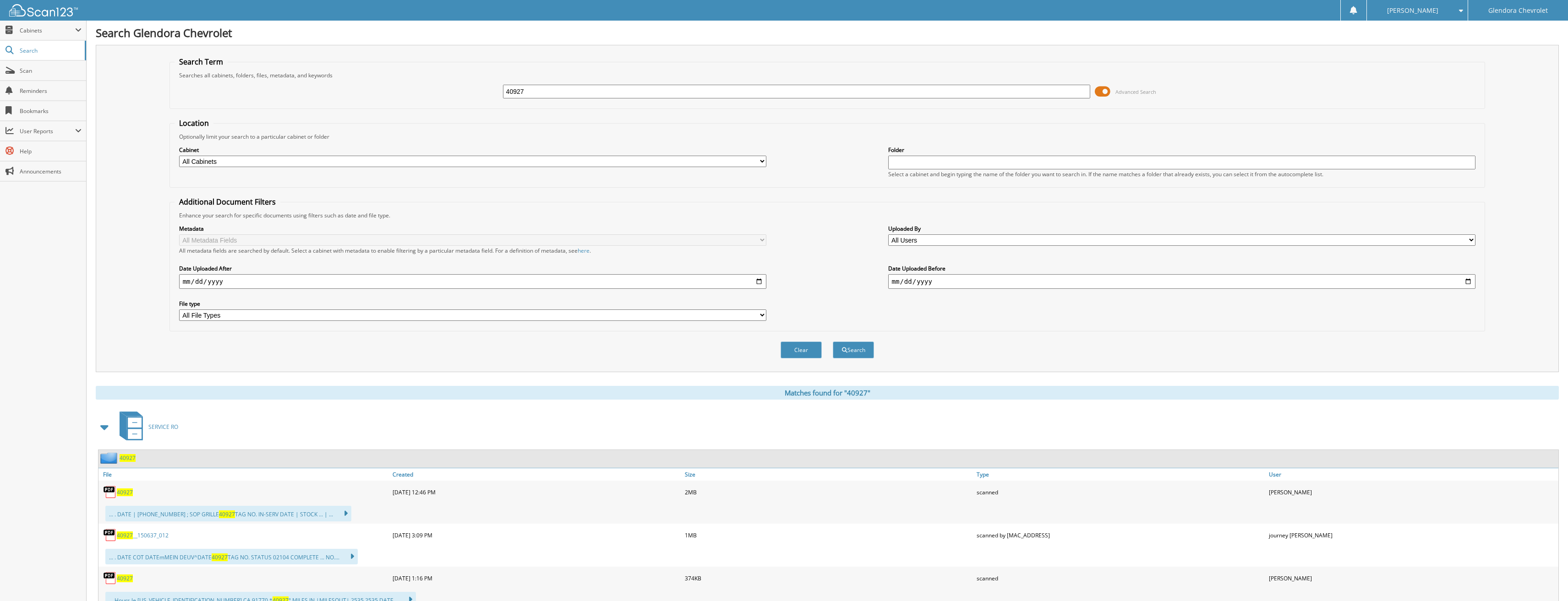
drag, startPoint x: 553, startPoint y: 94, endPoint x: 448, endPoint y: 90, distance: 105.1
click at [448, 90] on div "40927 Advanced Search" at bounding box center [827, 92] width 1306 height 24
type input "40932"
click at [833, 342] on button "Search" at bounding box center [853, 350] width 41 height 17
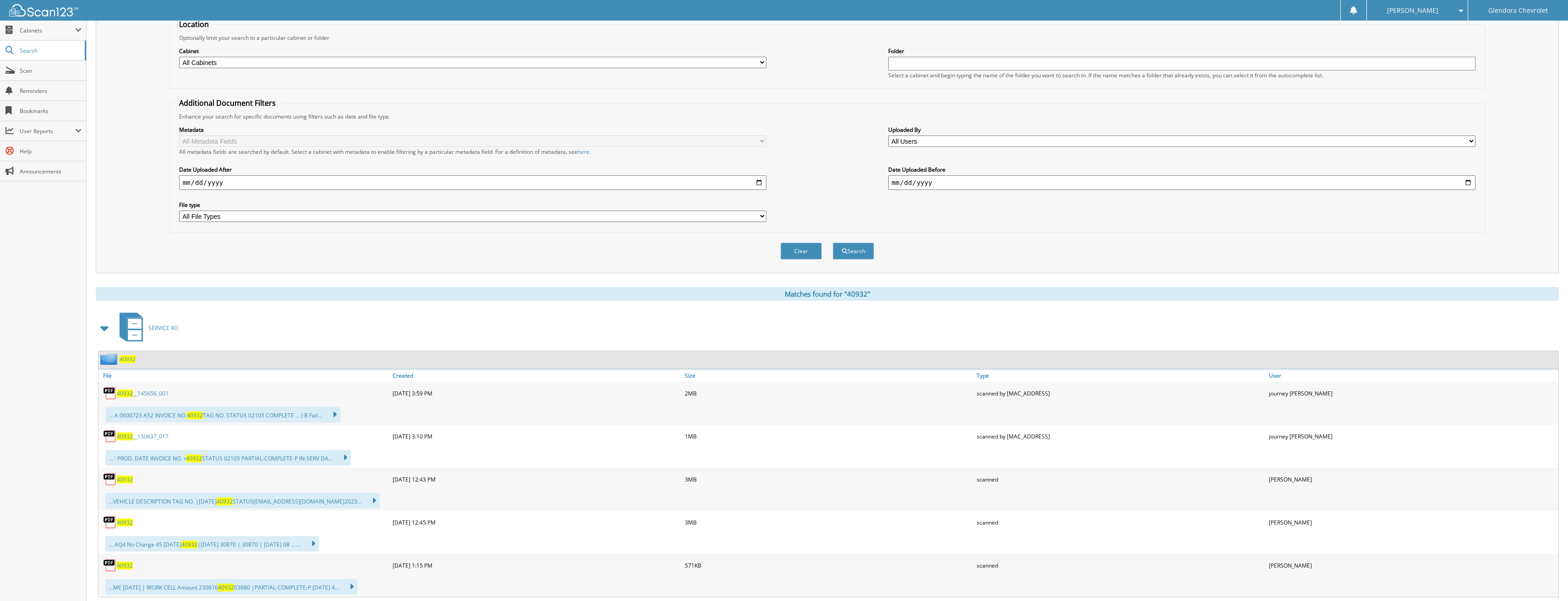
scroll to position [183, 0]
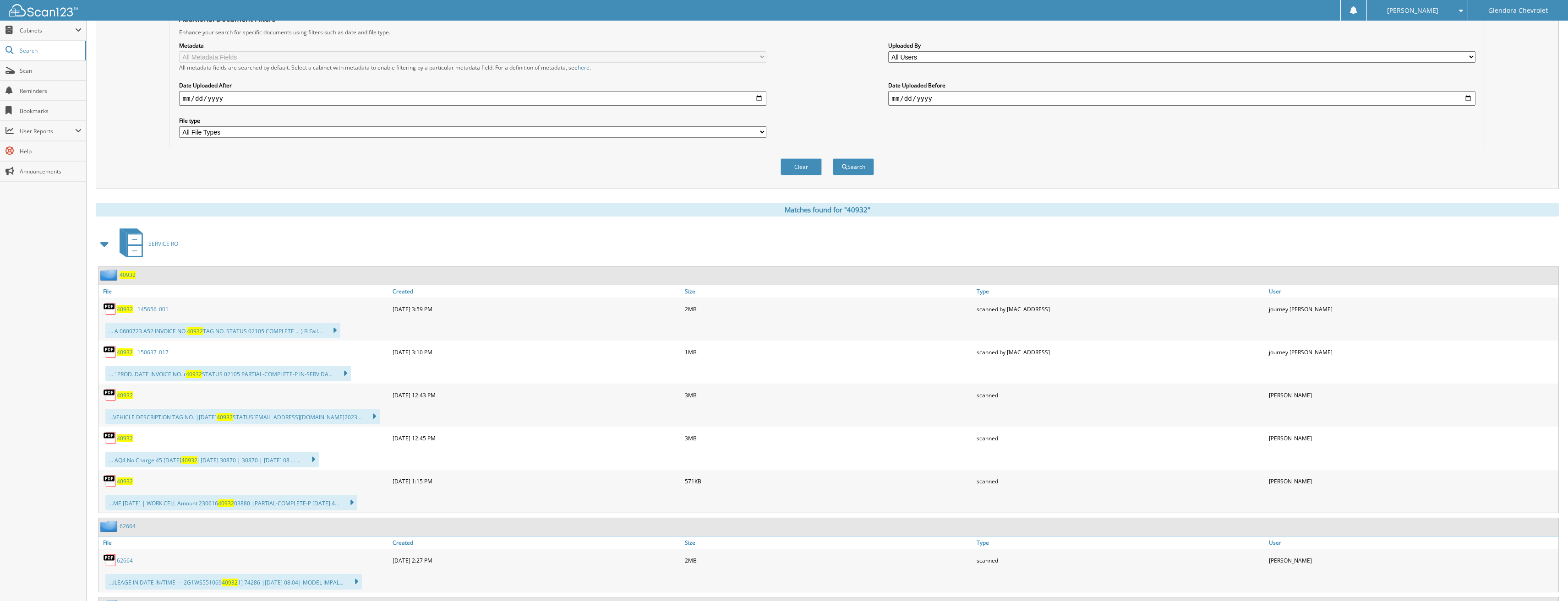
click at [132, 440] on link "40932" at bounding box center [125, 438] width 16 height 8
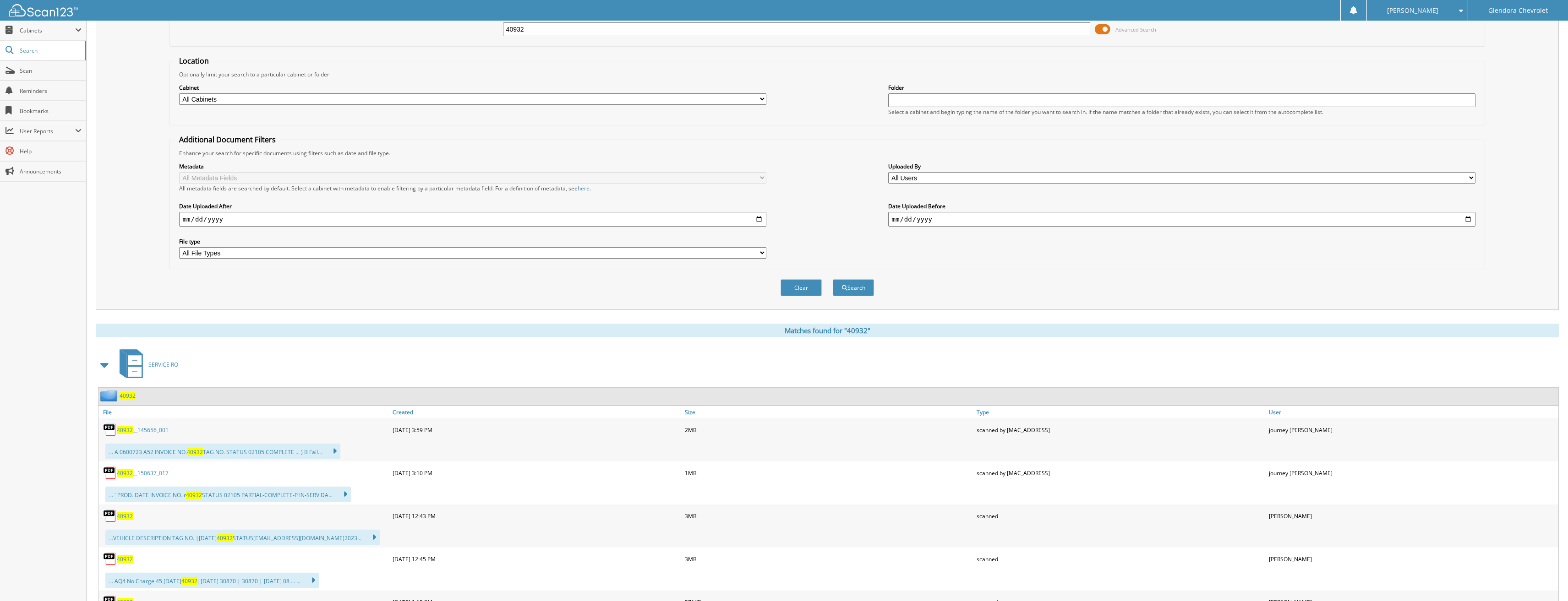
scroll to position [0, 0]
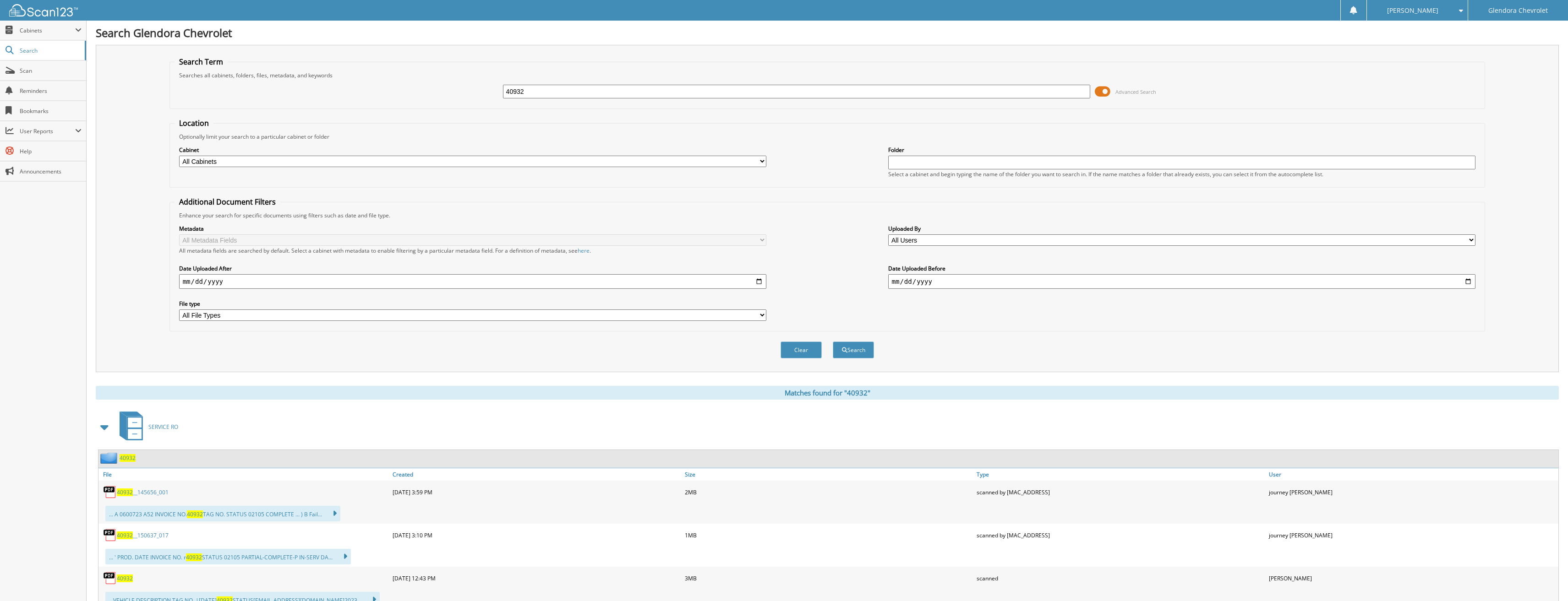
drag, startPoint x: 615, startPoint y: 94, endPoint x: 431, endPoint y: 99, distance: 184.1
click at [431, 99] on div "40932 Advanced Search" at bounding box center [827, 92] width 1306 height 24
type input "40924"
click at [833, 342] on button "Search" at bounding box center [853, 350] width 41 height 17
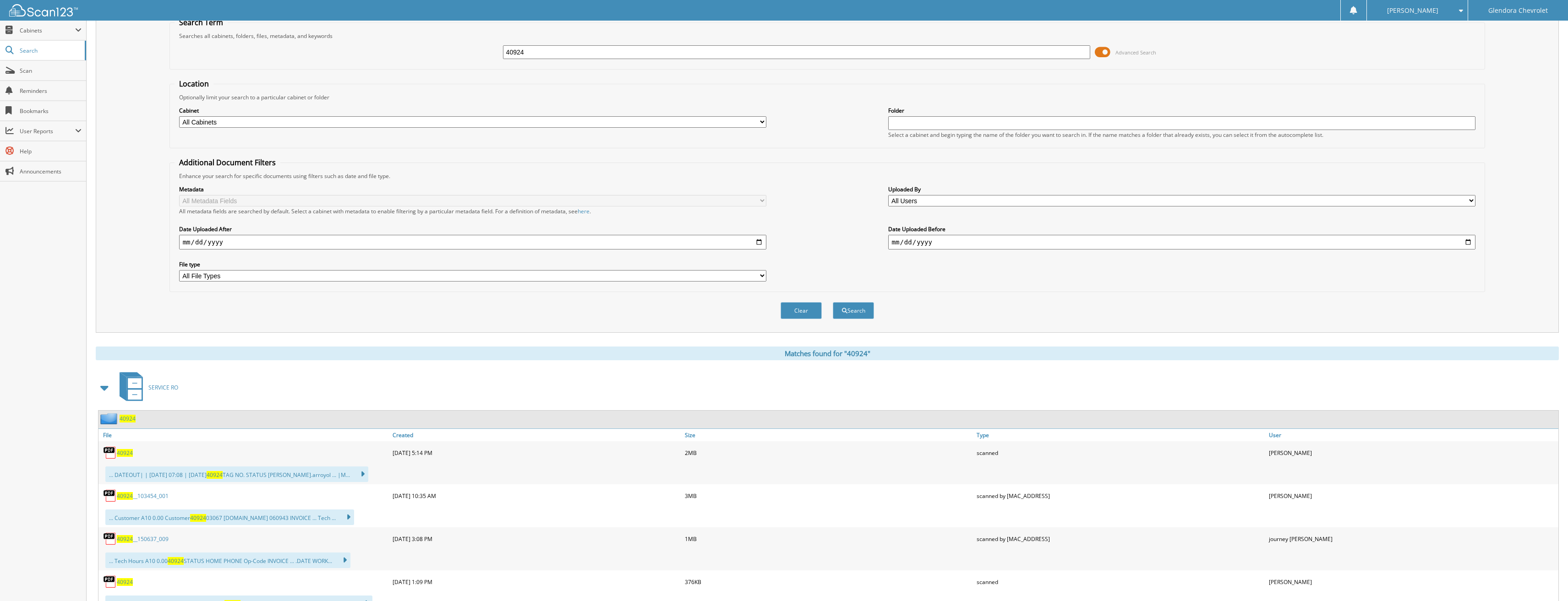
scroll to position [92, 0]
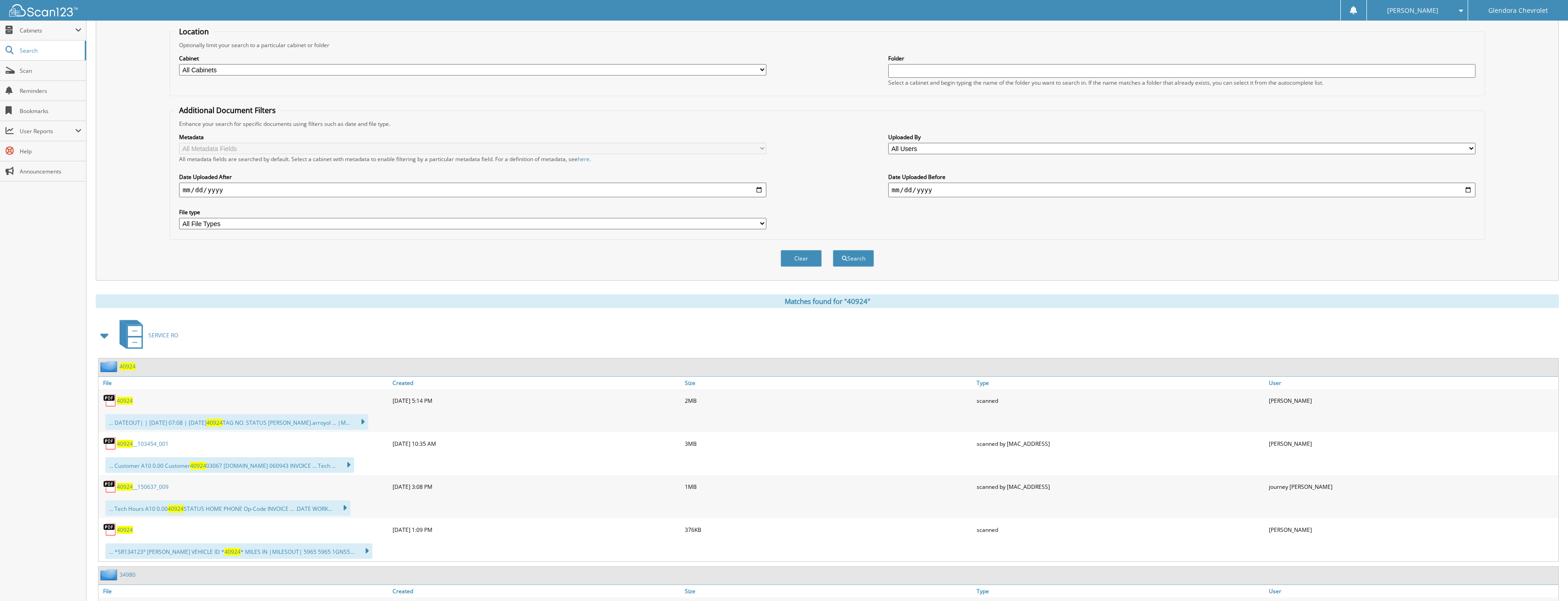
click at [125, 529] on span "40924" at bounding box center [125, 529] width 16 height 8
click at [46, 52] on span "Search" at bounding box center [50, 50] width 61 height 8
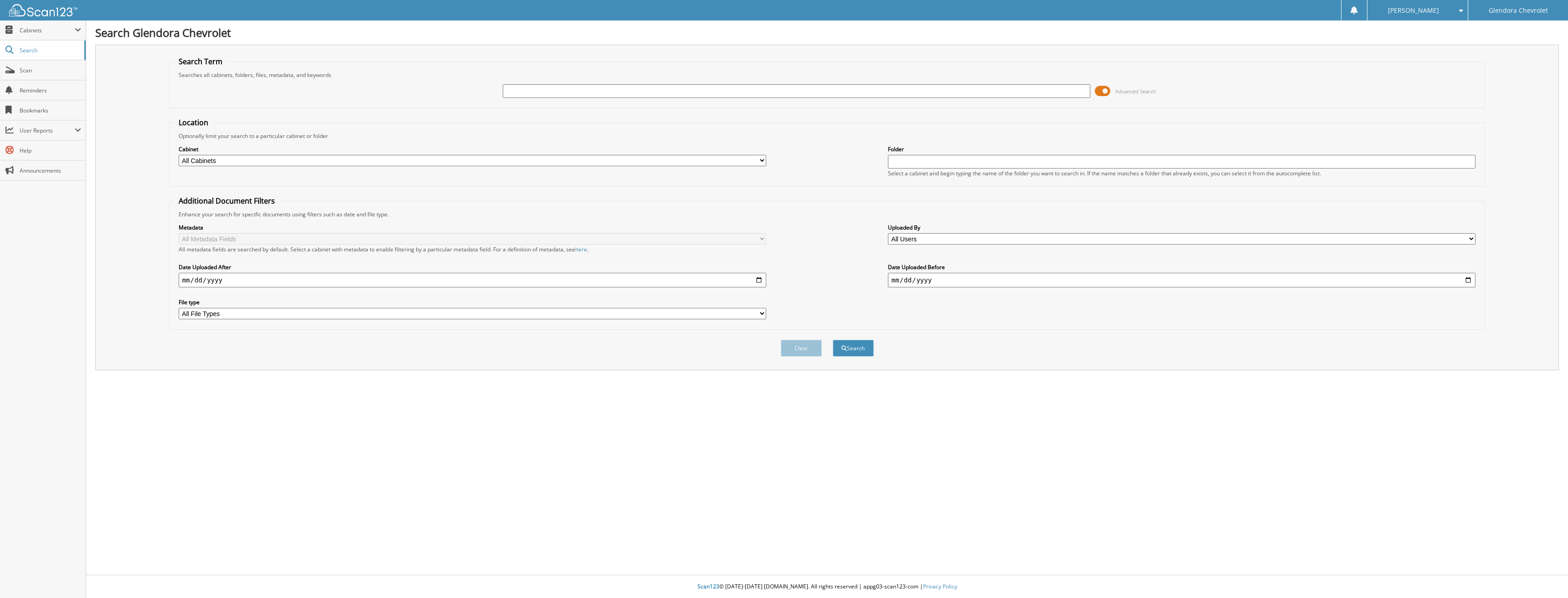
click at [616, 93] on input "text" at bounding box center [797, 91] width 588 height 13
type input "86300"
click at [833, 340] on button "Search" at bounding box center [853, 349] width 41 height 17
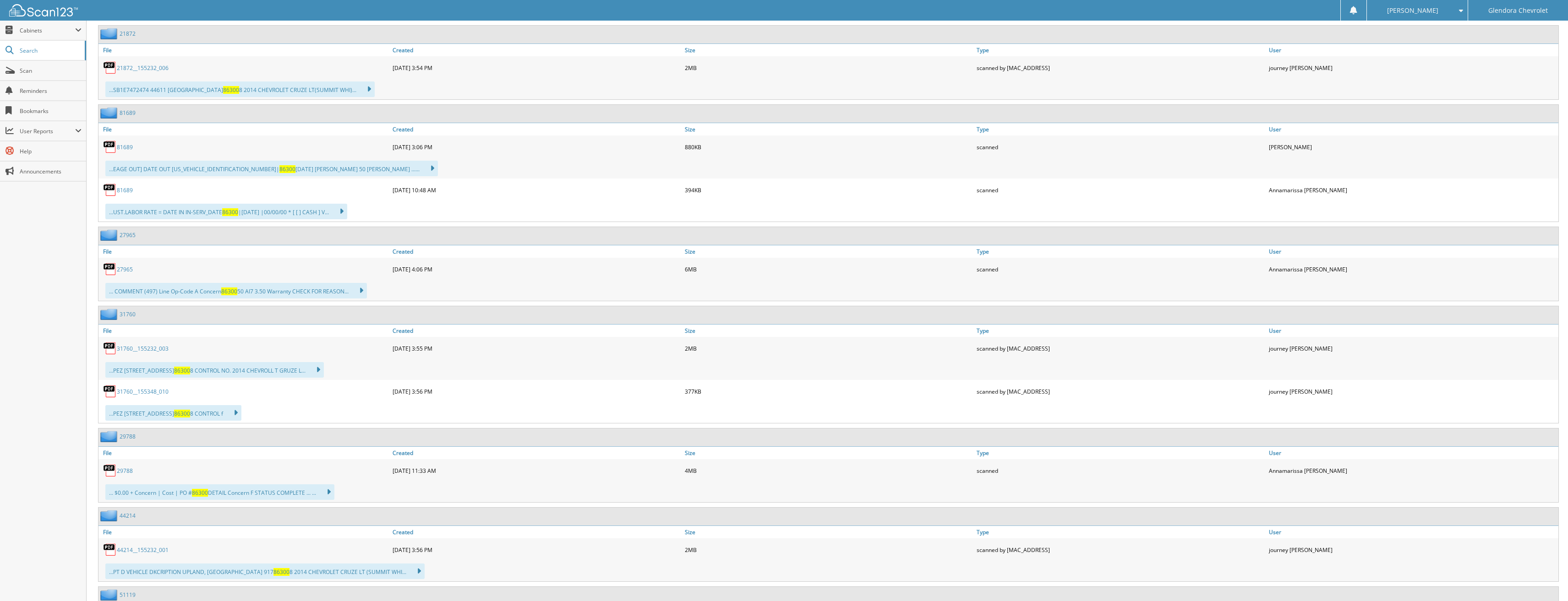
scroll to position [1328, 0]
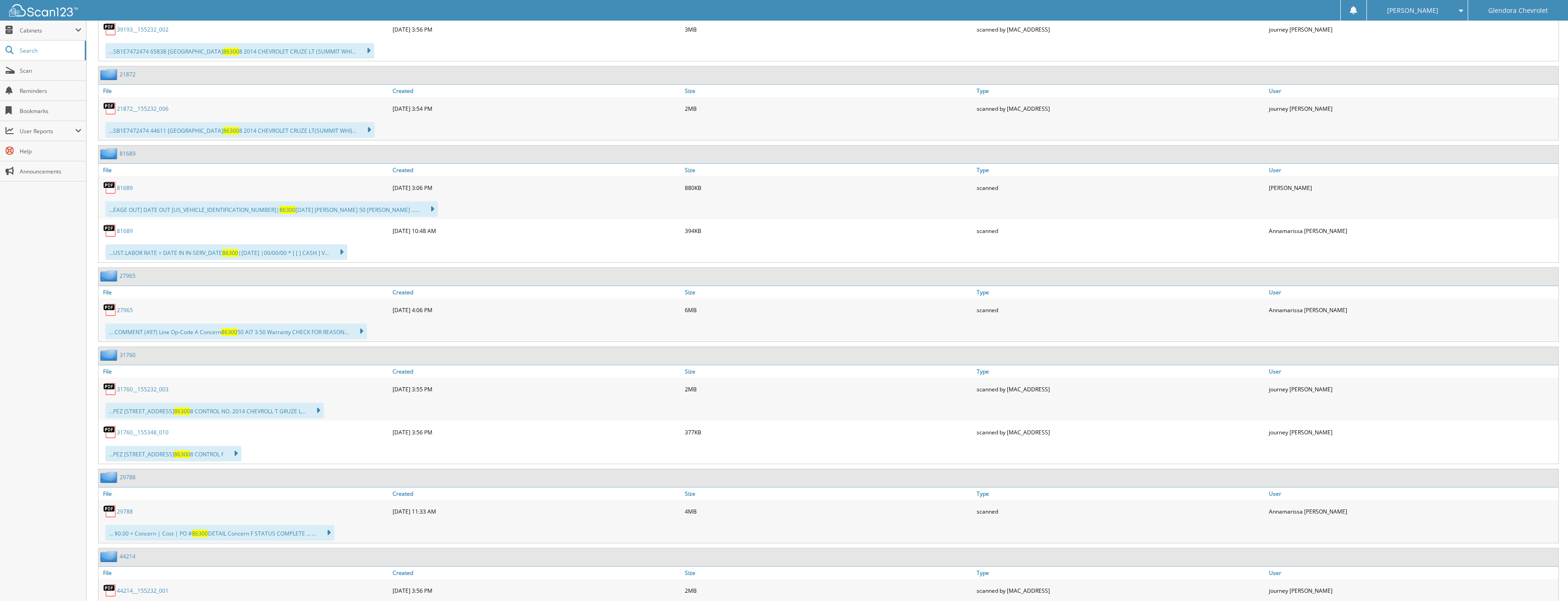
click at [39, 15] on img at bounding box center [43, 10] width 69 height 12
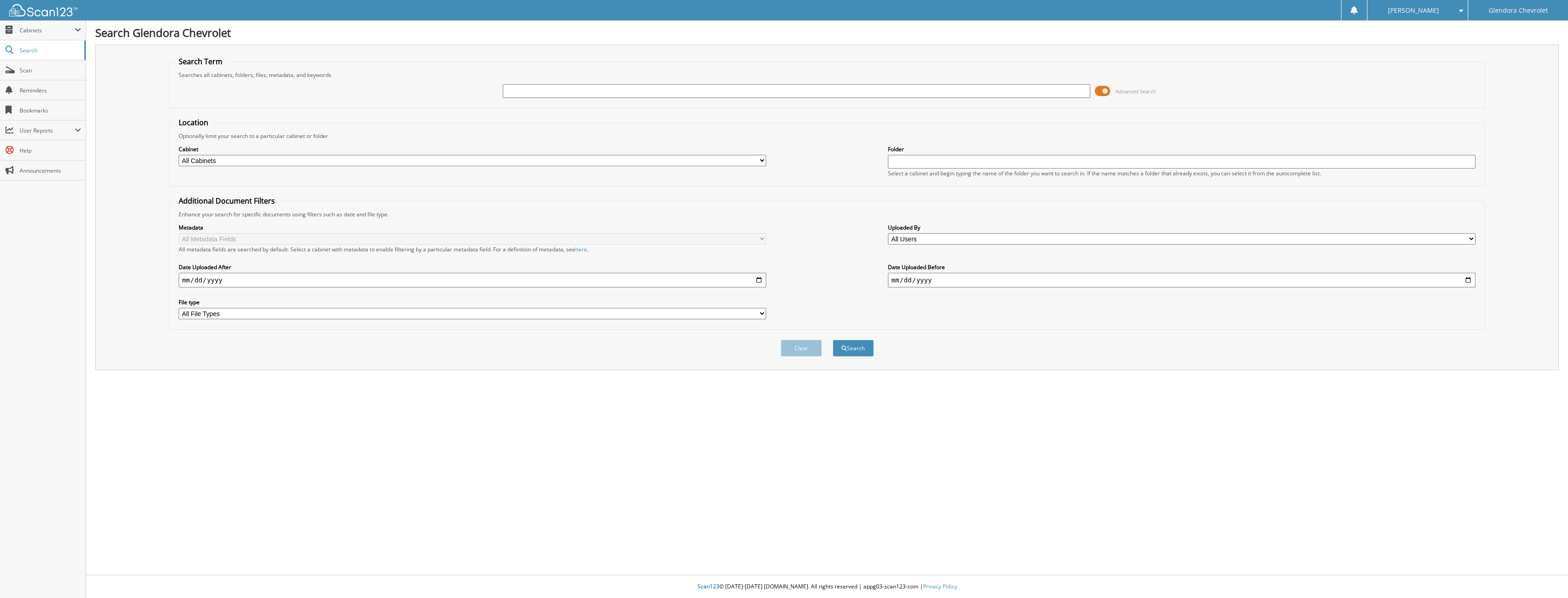
click at [658, 91] on input "text" at bounding box center [797, 91] width 588 height 13
type input "86300"
click at [833, 340] on button "Search" at bounding box center [853, 349] width 41 height 17
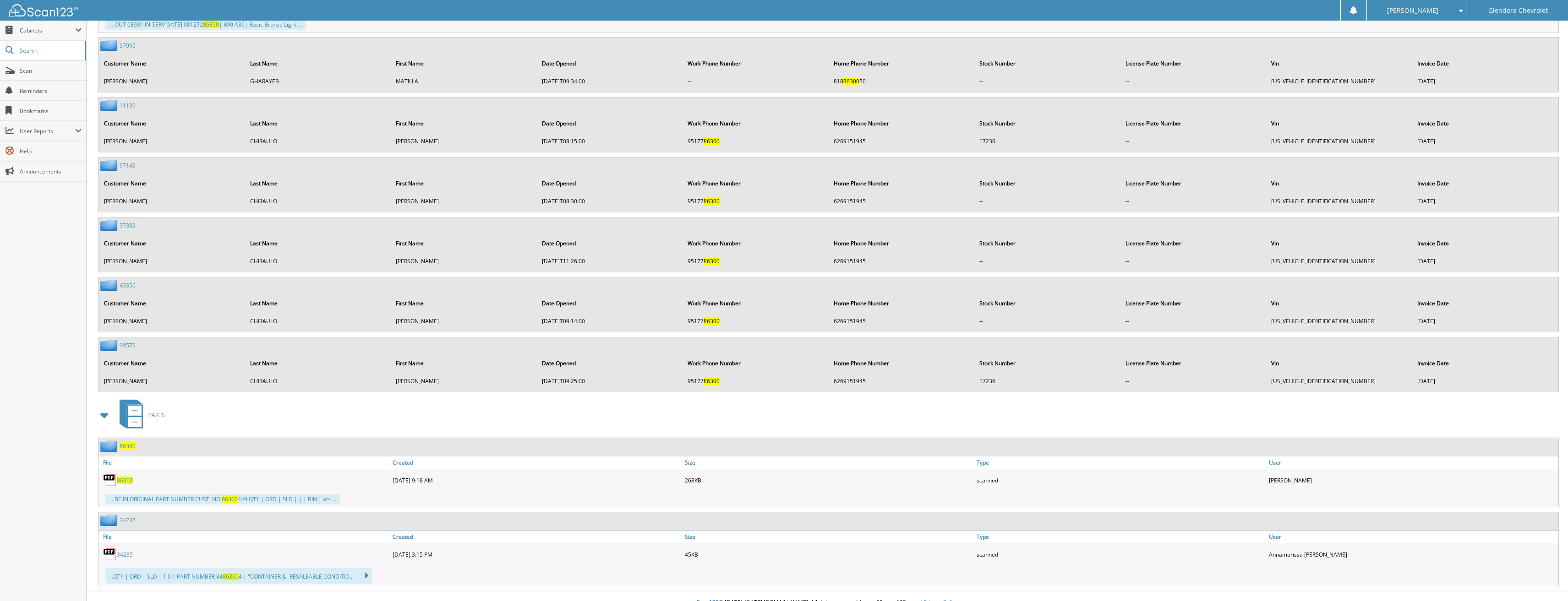
scroll to position [2767, 0]
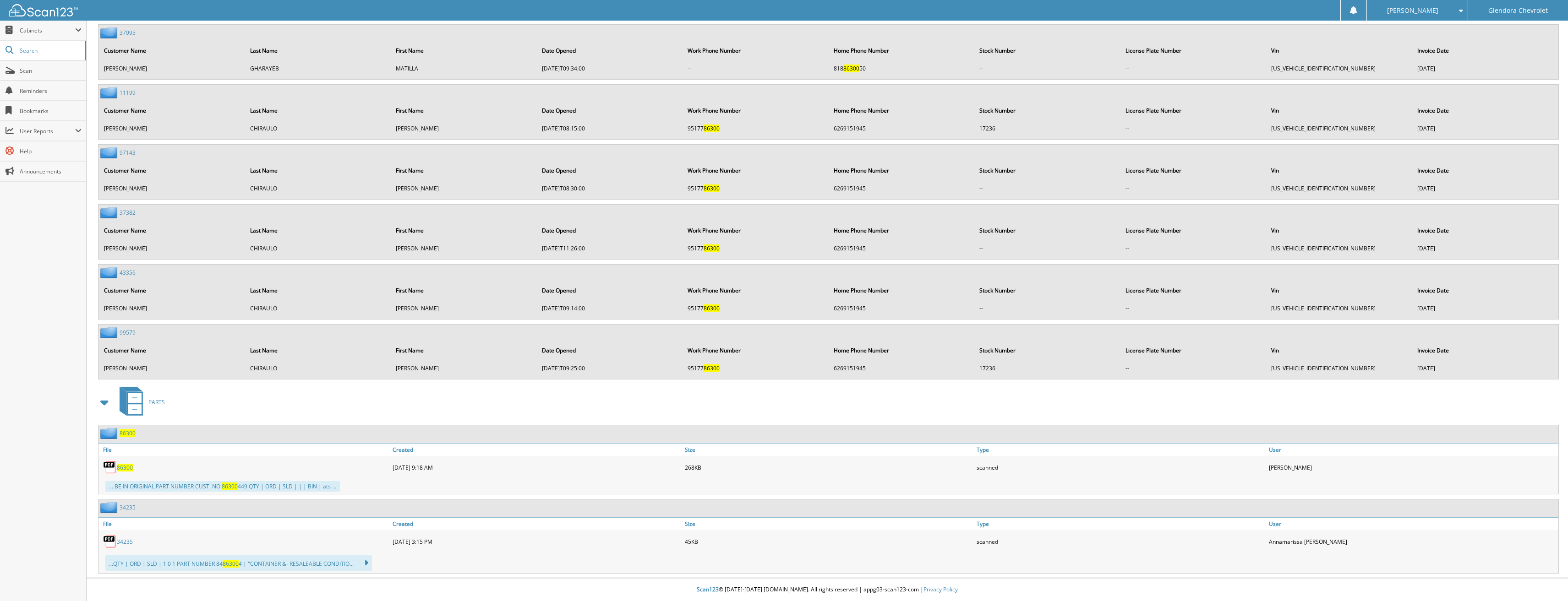
click at [111, 465] on img at bounding box center [110, 467] width 13 height 13
click at [117, 463] on div "86300" at bounding box center [244, 468] width 292 height 18
click at [130, 464] on span "86300" at bounding box center [125, 468] width 16 height 8
click at [31, 7] on img at bounding box center [43, 10] width 69 height 12
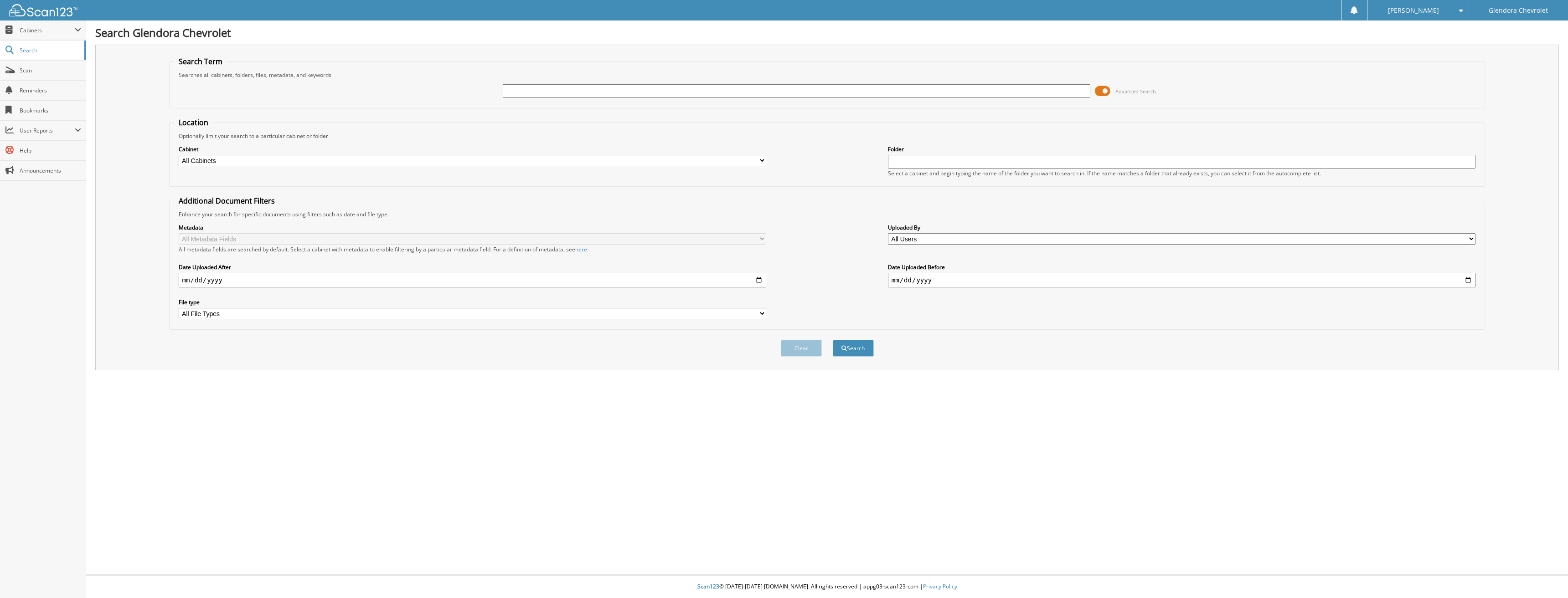
click at [530, 92] on input "text" at bounding box center [797, 91] width 588 height 13
type input "42577"
click at [833, 340] on button "Search" at bounding box center [853, 349] width 41 height 17
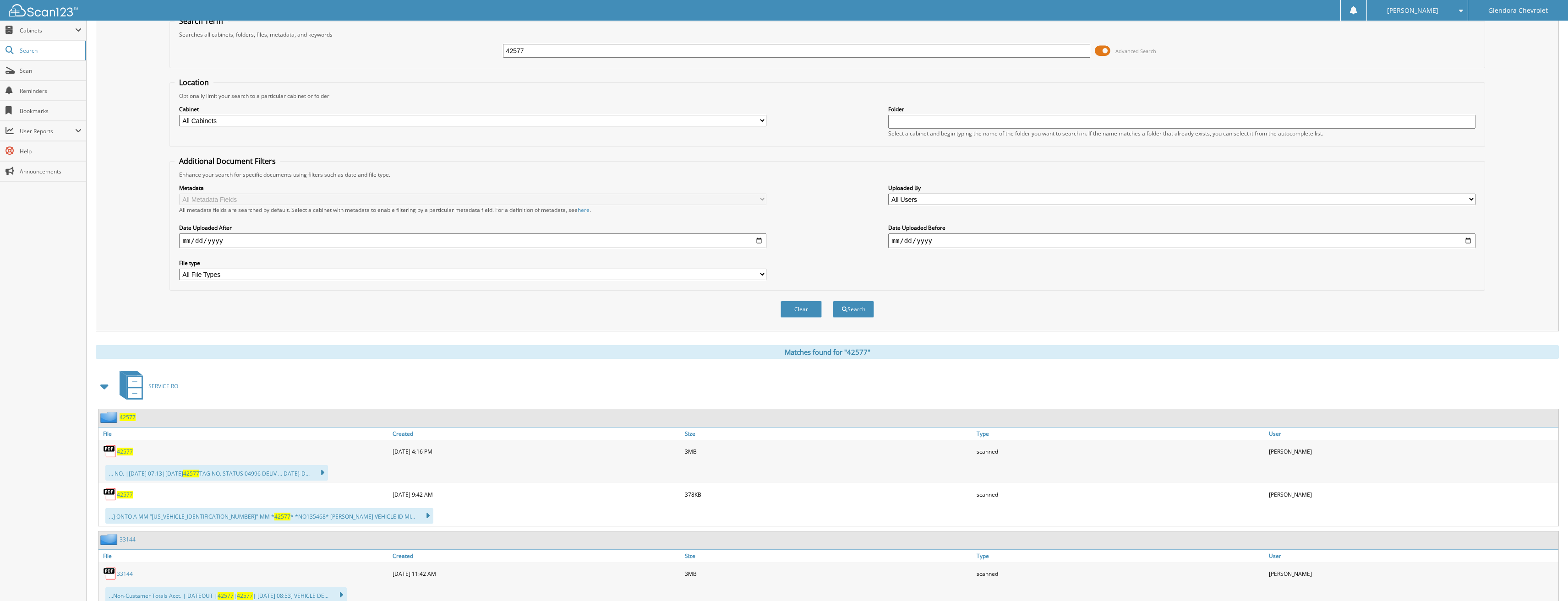
scroll to position [92, 0]
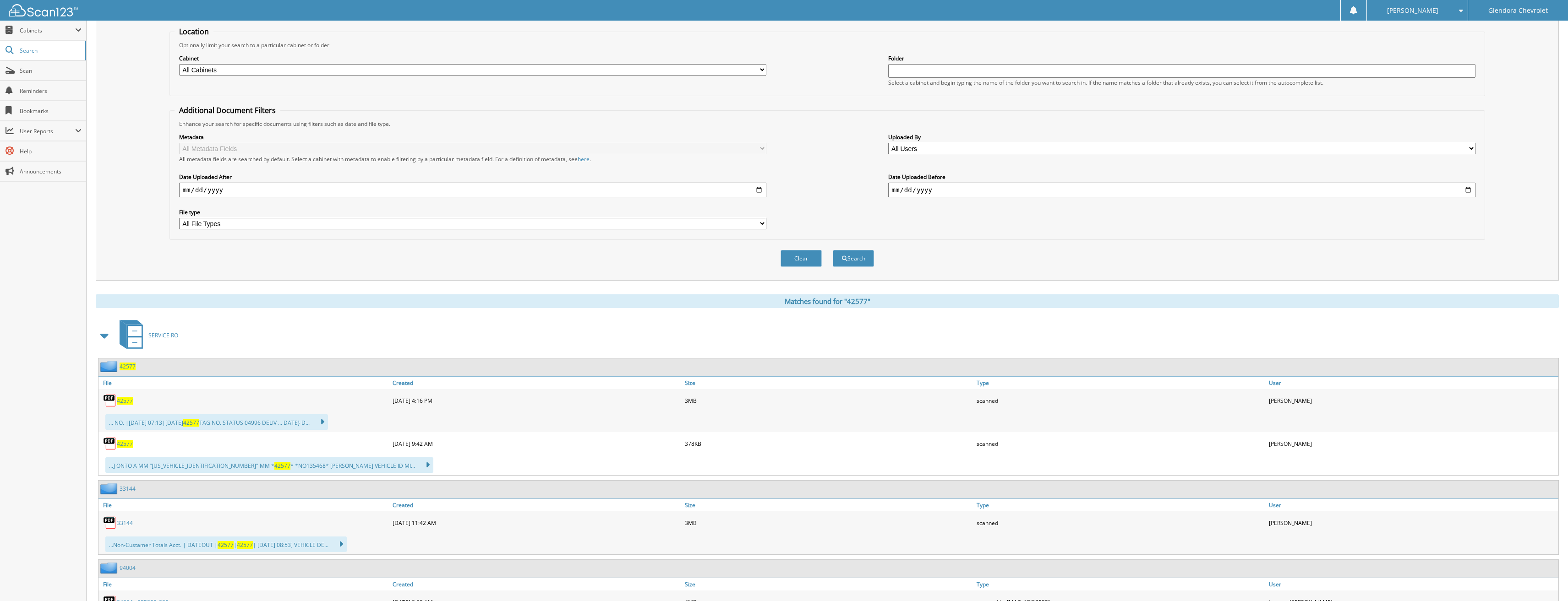
click at [126, 446] on span "42577" at bounding box center [125, 444] width 16 height 8
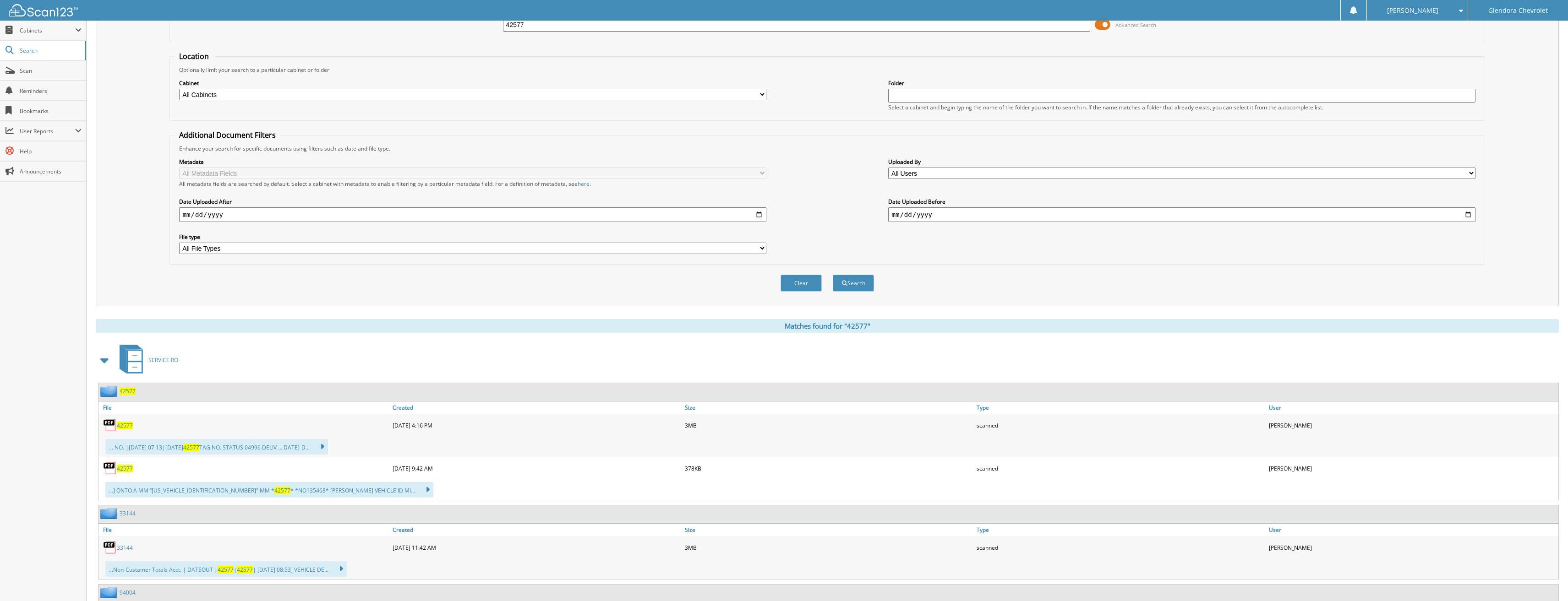
scroll to position [0, 0]
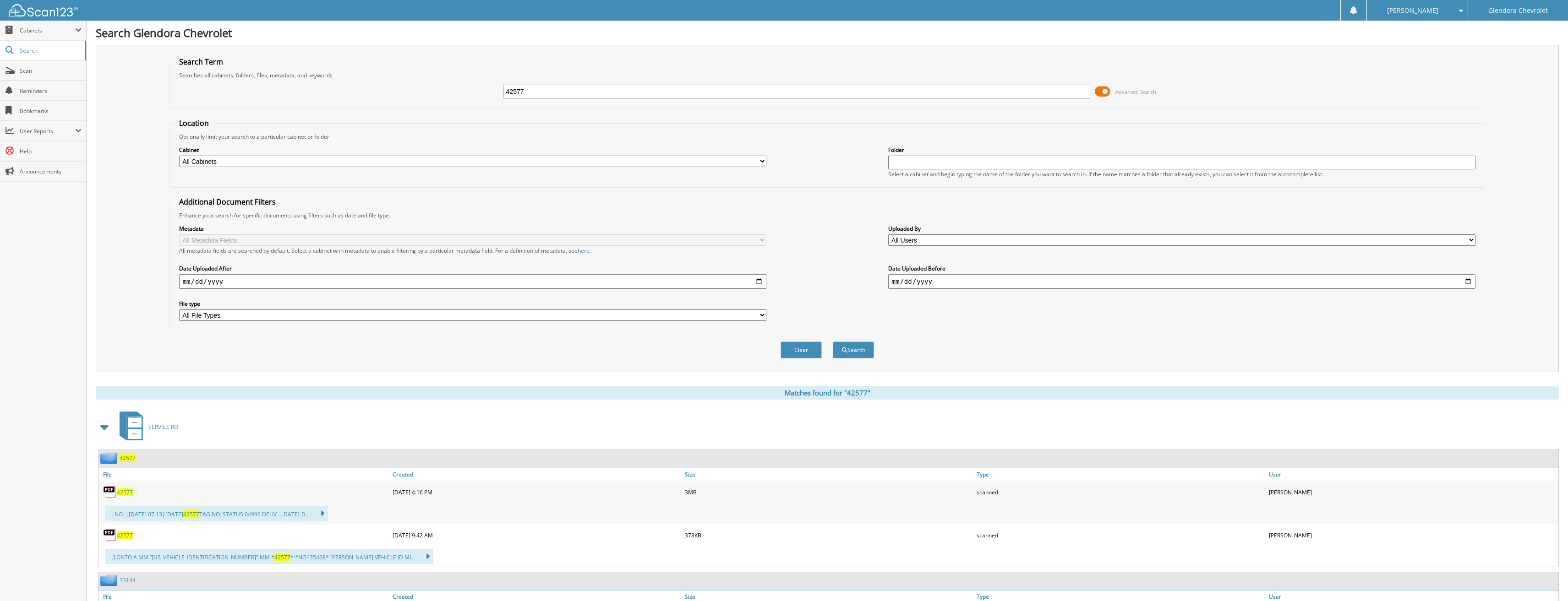
drag, startPoint x: 541, startPoint y: 92, endPoint x: 459, endPoint y: 94, distance: 82.0
click at [459, 94] on div "42577 Advanced Search" at bounding box center [827, 92] width 1306 height 24
type input "42592"
click at [833, 342] on button "Search" at bounding box center [853, 350] width 41 height 17
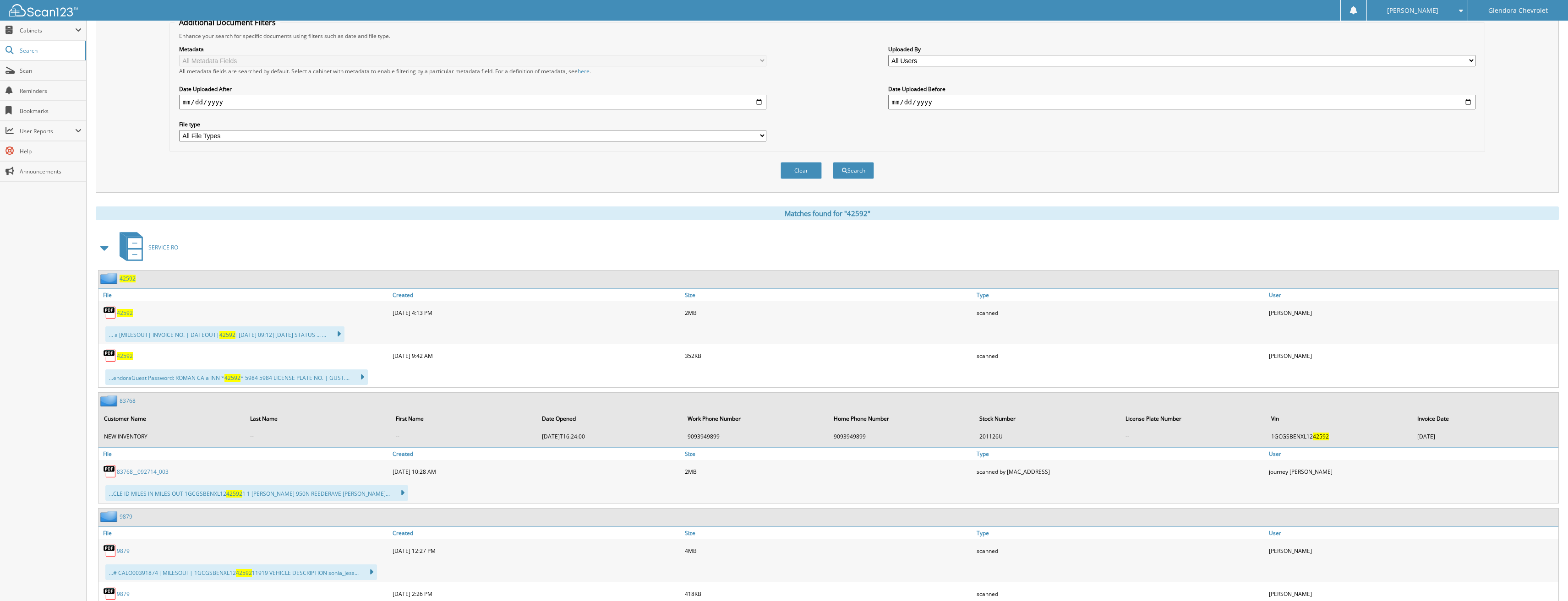
scroll to position [183, 0]
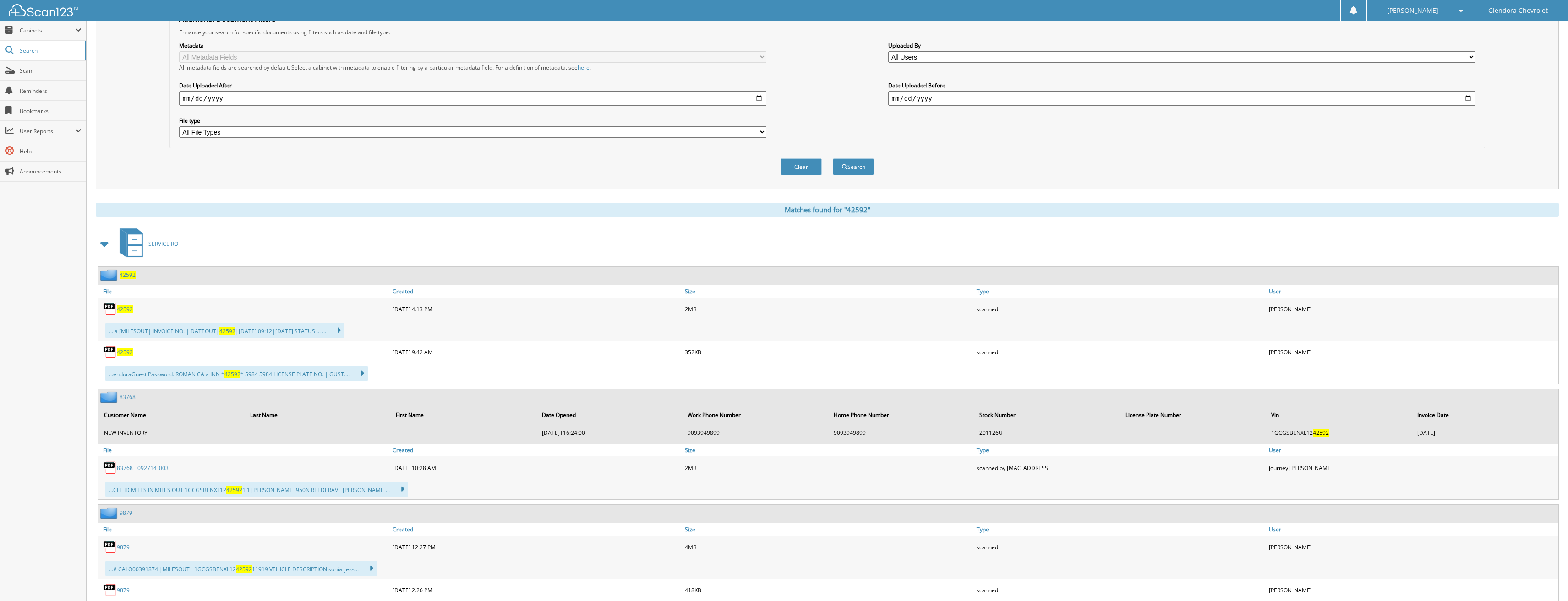
click at [125, 356] on div "42592" at bounding box center [244, 352] width 292 height 18
click at [125, 352] on span "42592" at bounding box center [125, 352] width 16 height 8
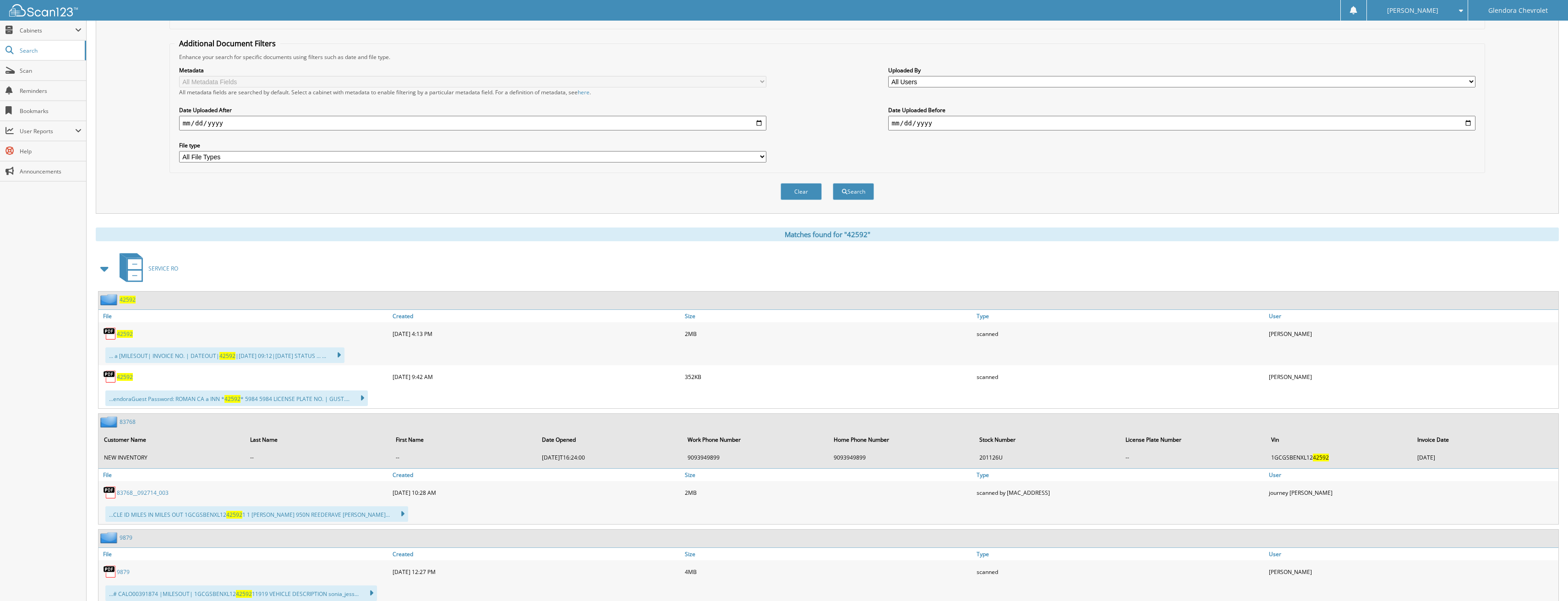
scroll to position [0, 0]
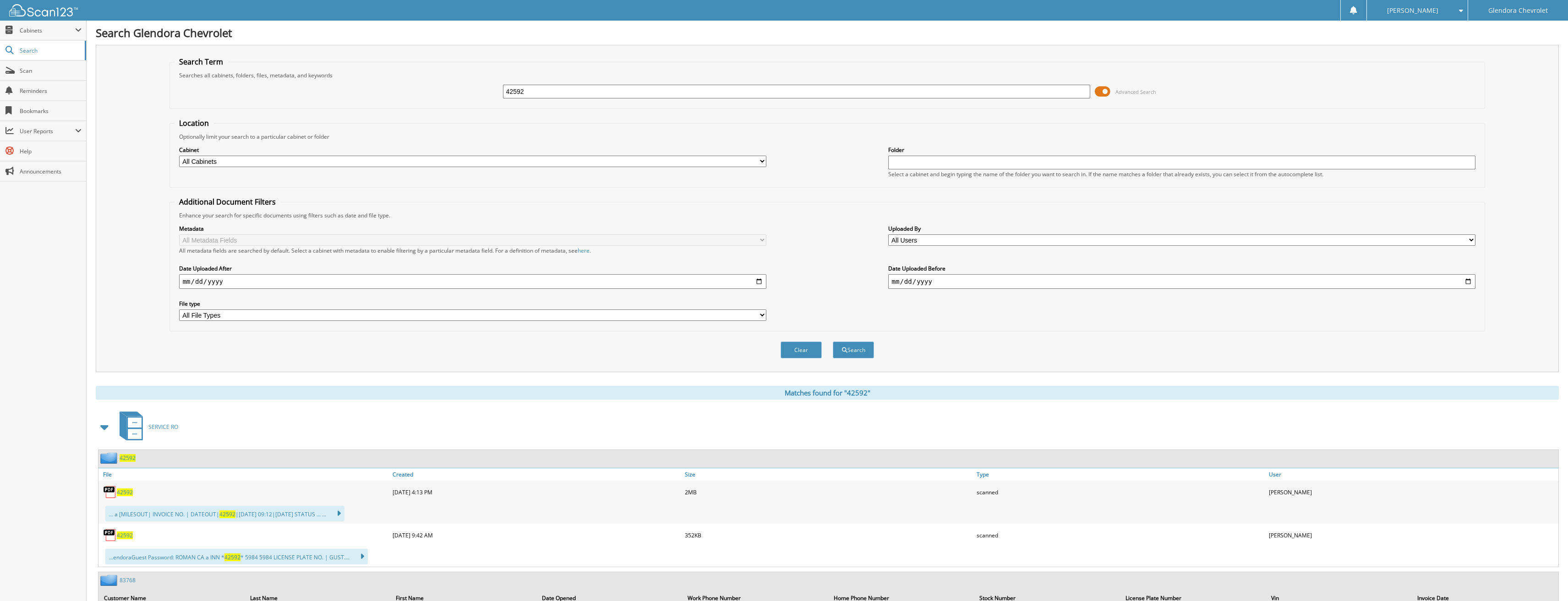
drag, startPoint x: 544, startPoint y: 92, endPoint x: 423, endPoint y: 92, distance: 121.0
click at [423, 92] on div "42592 Advanced Search" at bounding box center [827, 92] width 1306 height 24
type input "43128"
click at [833, 342] on button "Search" at bounding box center [853, 350] width 41 height 17
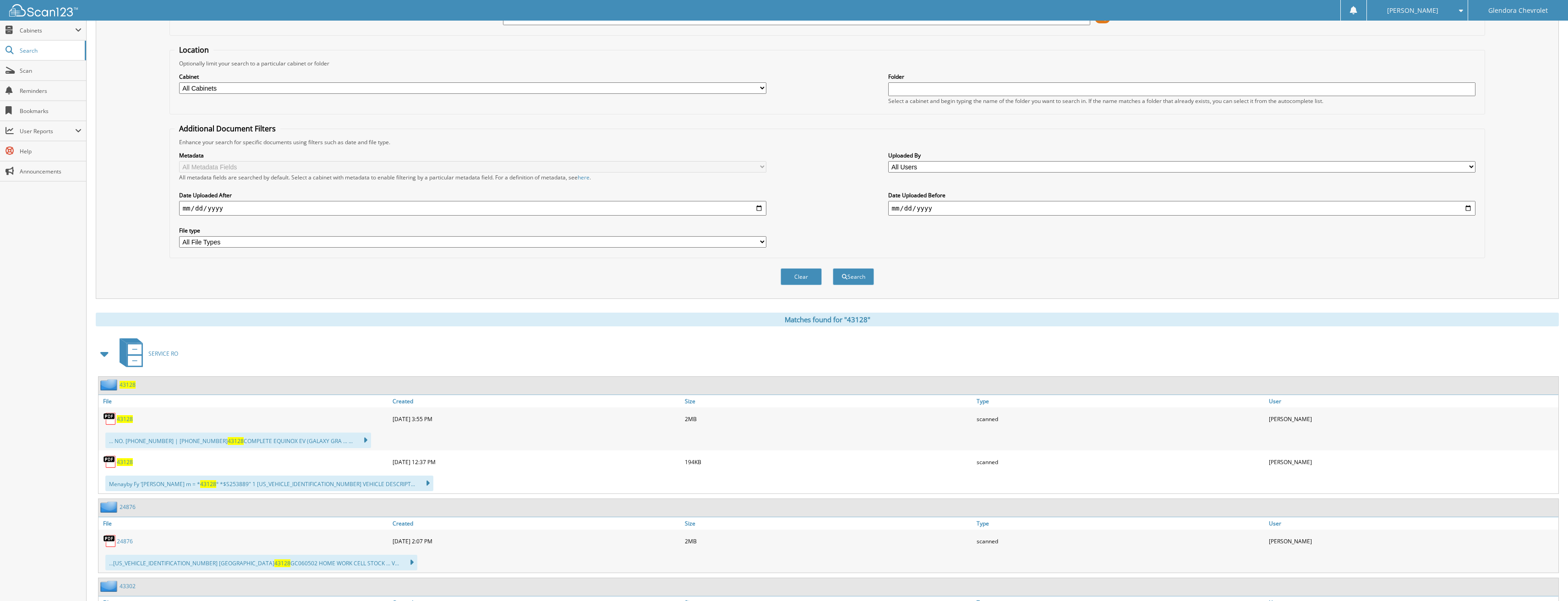
scroll to position [92, 0]
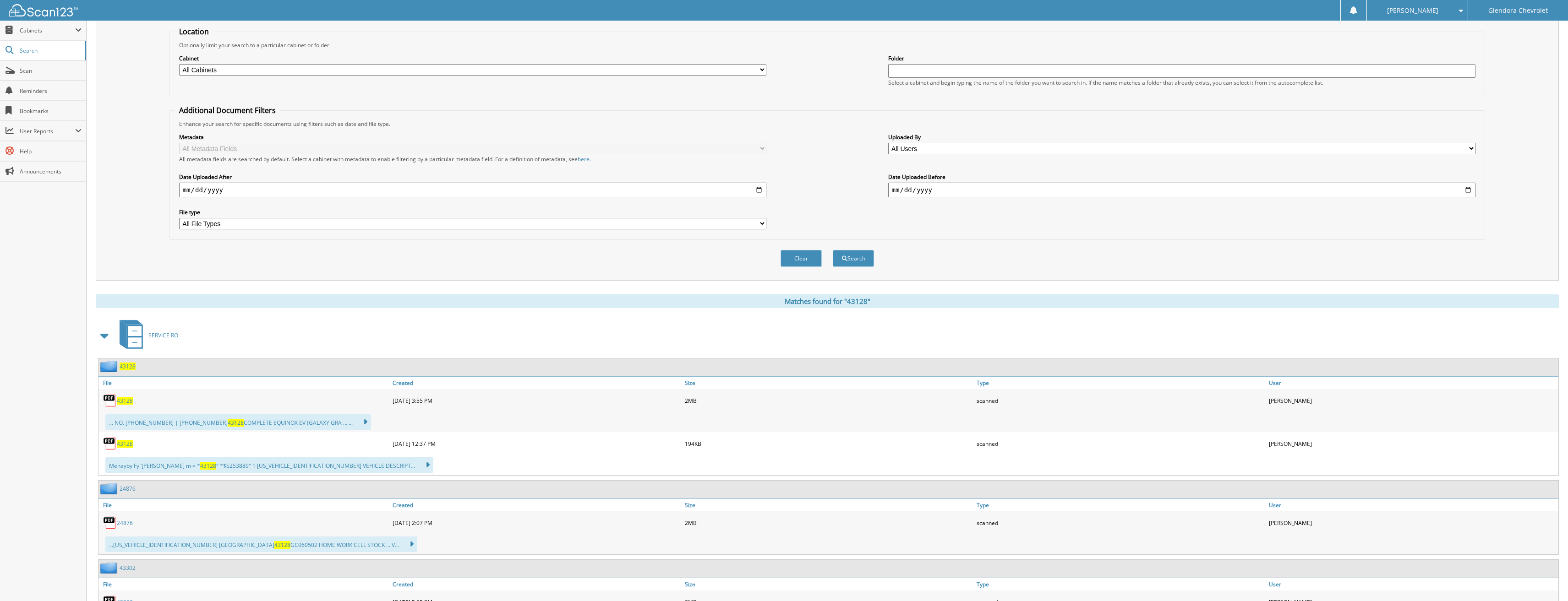
click at [133, 404] on div "43128" at bounding box center [244, 400] width 292 height 18
click at [130, 402] on span "43128" at bounding box center [125, 400] width 16 height 8
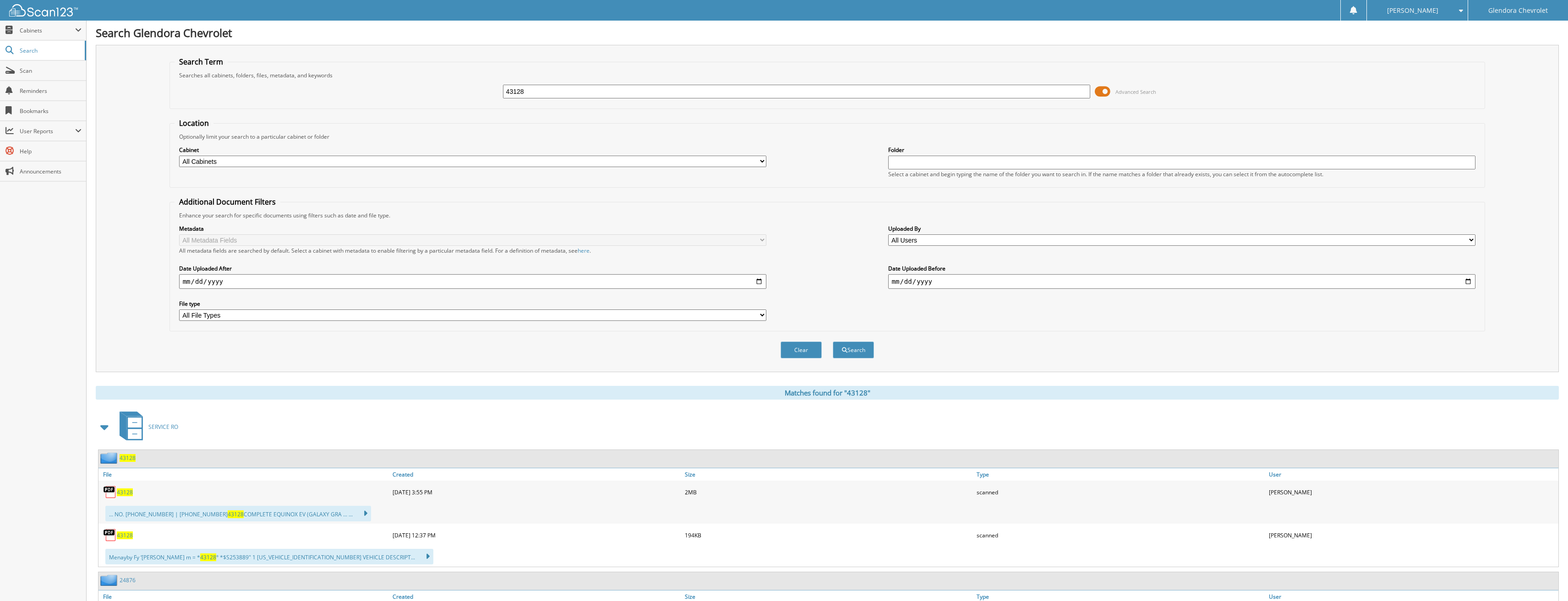
drag, startPoint x: 560, startPoint y: 92, endPoint x: 360, endPoint y: 101, distance: 200.2
click at [360, 101] on div "43128 Advanced Search" at bounding box center [827, 92] width 1306 height 24
type input "42975"
click at [833, 342] on button "Search" at bounding box center [853, 350] width 41 height 17
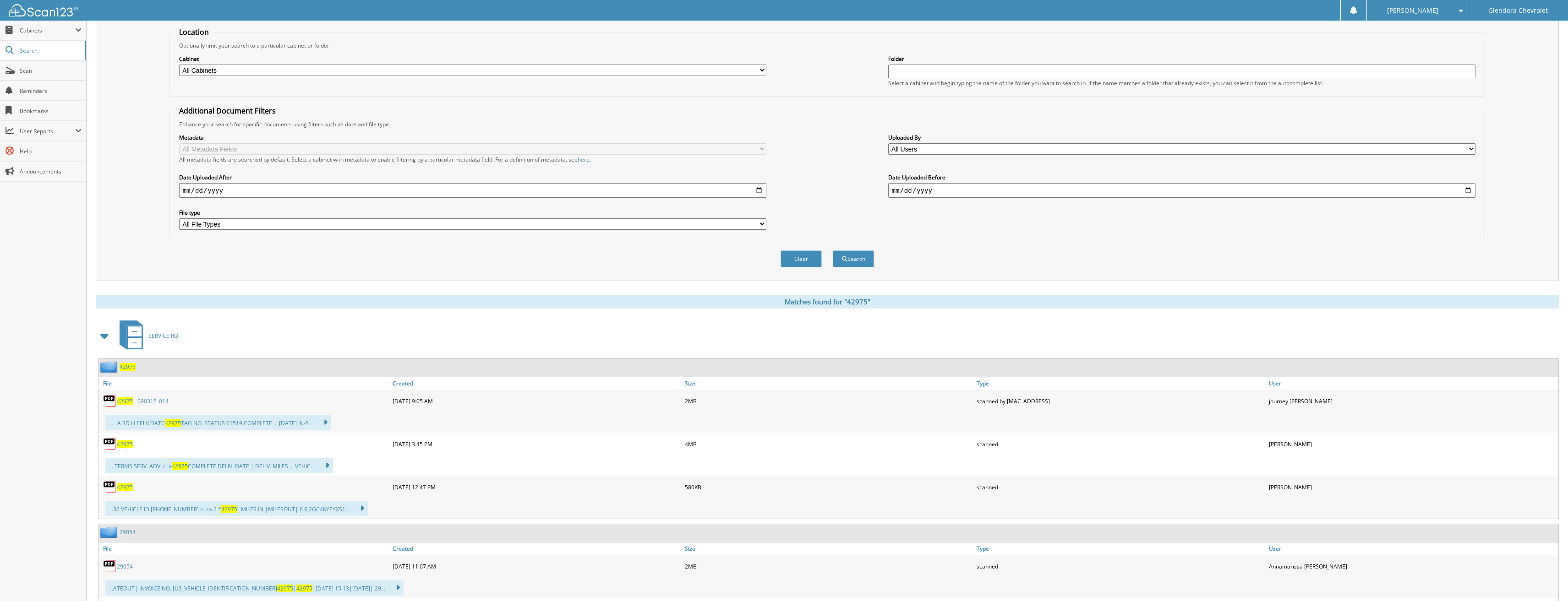
scroll to position [92, 0]
click at [124, 440] on link "42975" at bounding box center [125, 444] width 16 height 8
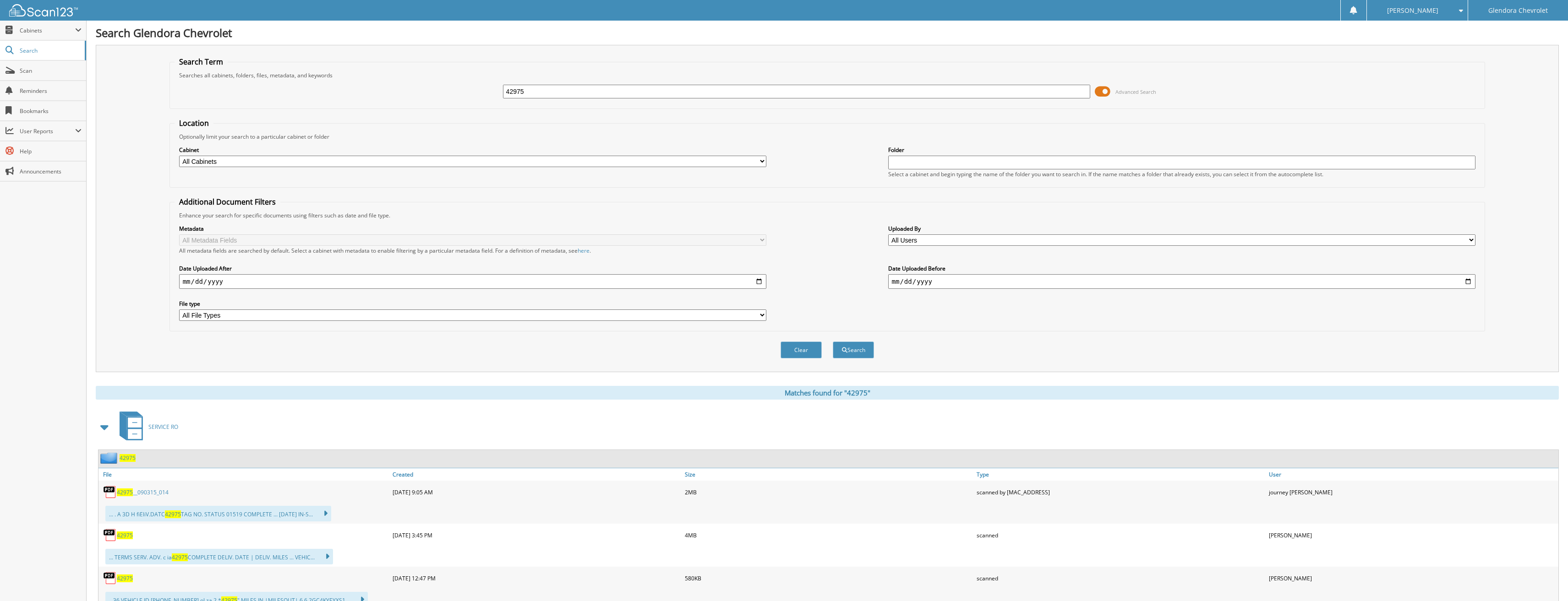
click at [414, 94] on div "42975 Advanced Search" at bounding box center [827, 92] width 1306 height 24
type input "43009"
click at [833, 342] on button "Search" at bounding box center [853, 350] width 41 height 17
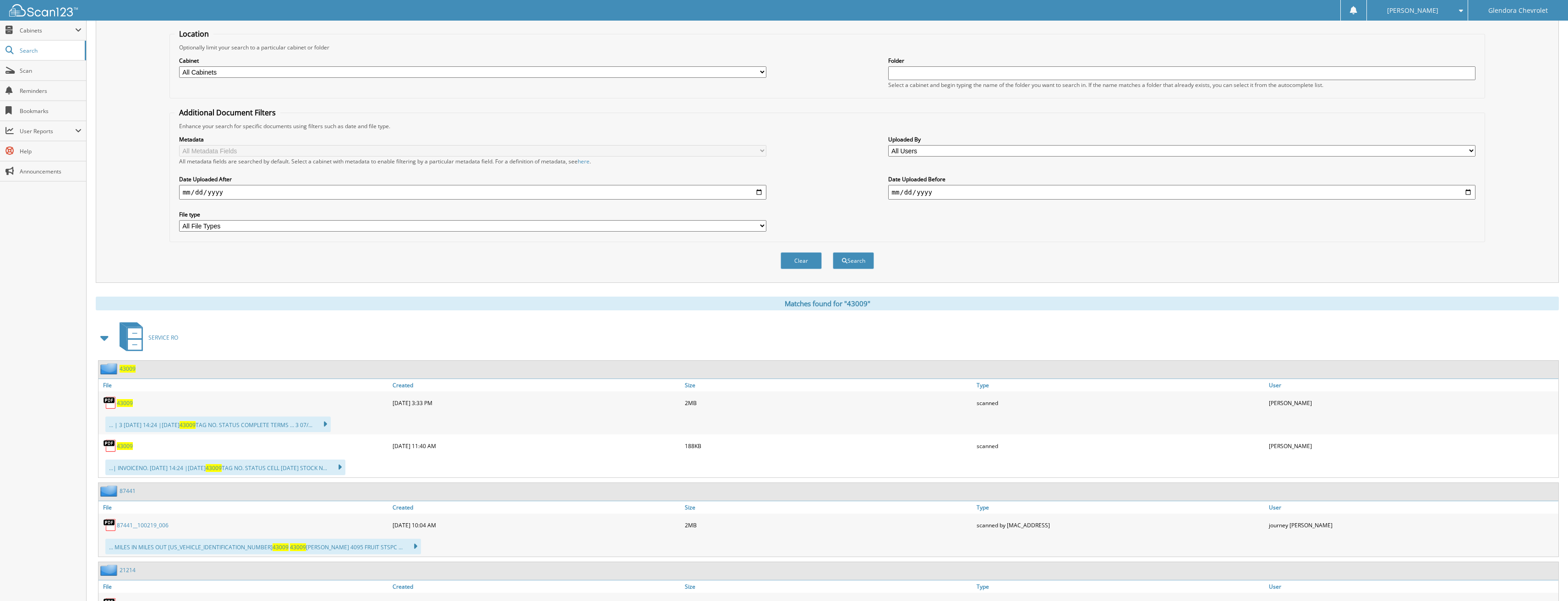
scroll to position [92, 0]
click at [126, 402] on span "43009" at bounding box center [125, 400] width 16 height 8
